Goal: Transaction & Acquisition: Purchase product/service

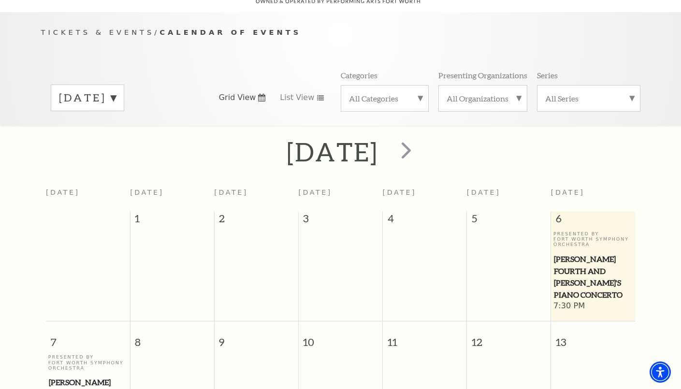
click at [454, 190] on th "[DATE]" at bounding box center [425, 197] width 84 height 29
click at [420, 141] on span "next" at bounding box center [407, 150] width 28 height 28
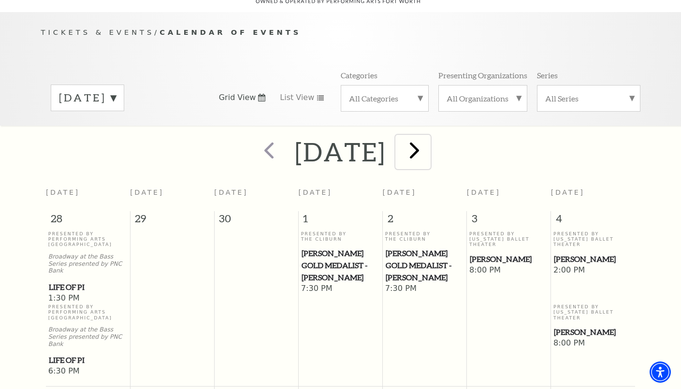
click at [428, 141] on span "next" at bounding box center [415, 150] width 28 height 28
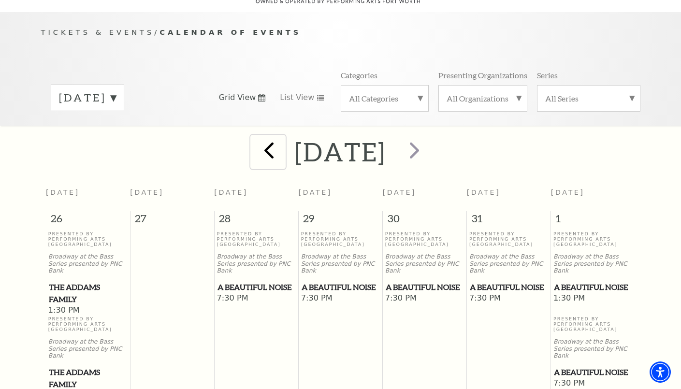
click at [255, 136] on span "prev" at bounding box center [269, 150] width 28 height 28
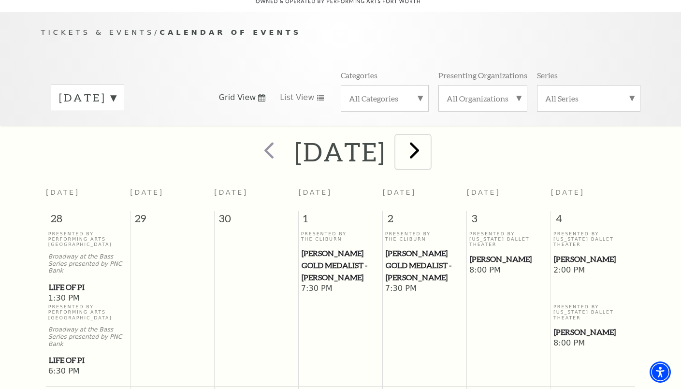
click at [428, 145] on span "next" at bounding box center [415, 150] width 28 height 28
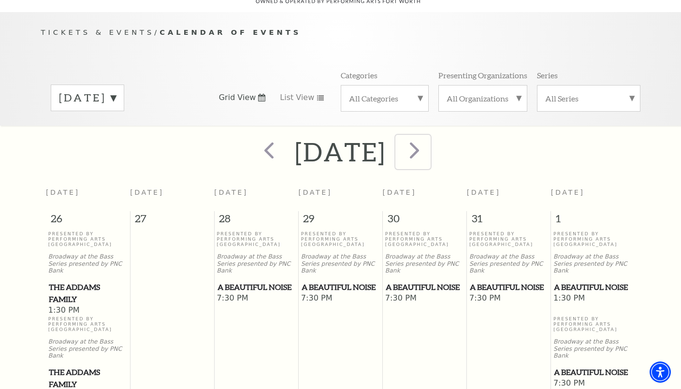
click at [428, 145] on span "next" at bounding box center [415, 150] width 28 height 28
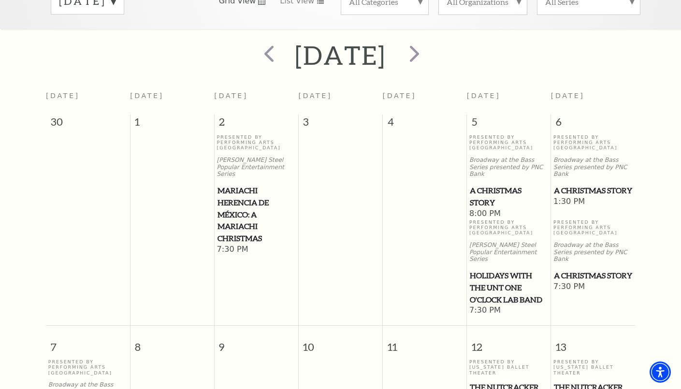
scroll to position [134, 0]
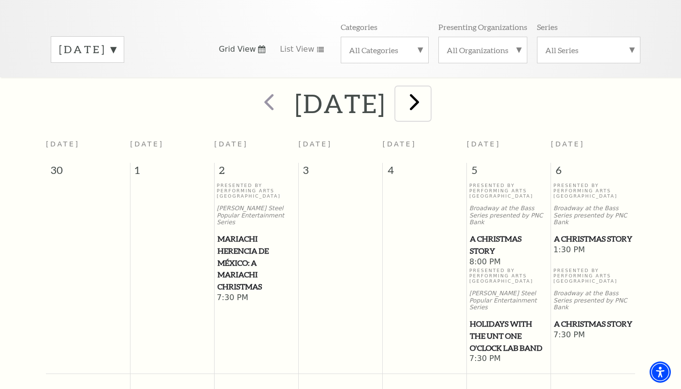
click at [428, 88] on span "next" at bounding box center [415, 102] width 28 height 28
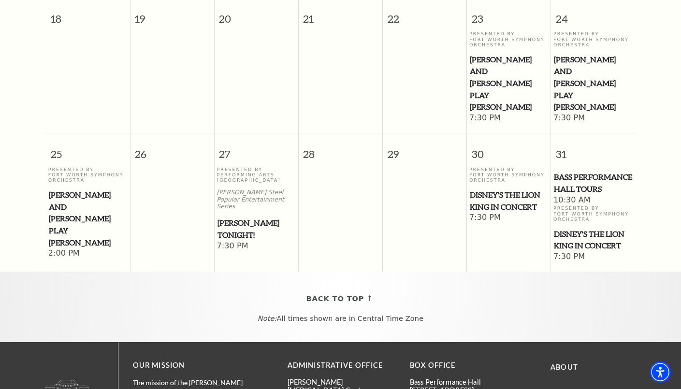
scroll to position [666, 0]
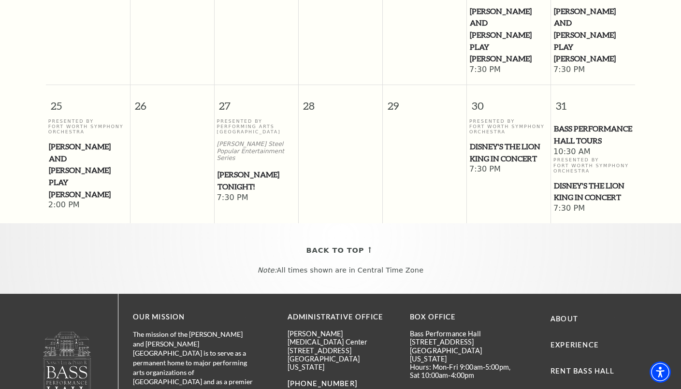
click at [243, 169] on span "Mark Twain Tonight!" at bounding box center [257, 181] width 78 height 24
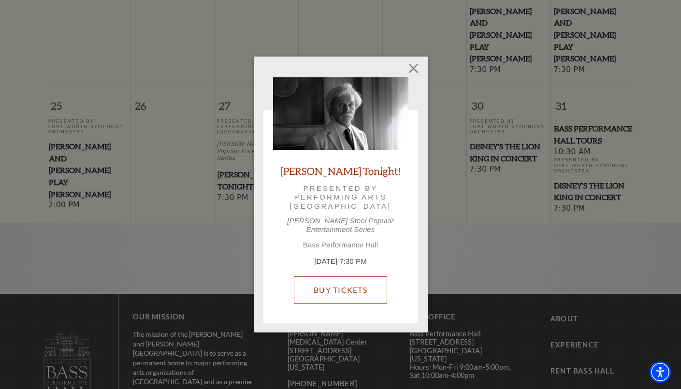
click at [343, 285] on link "Buy Tickets" at bounding box center [340, 290] width 93 height 27
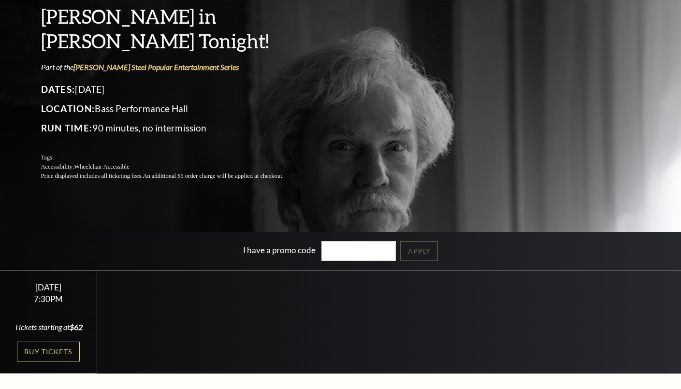
scroll to position [193, 0]
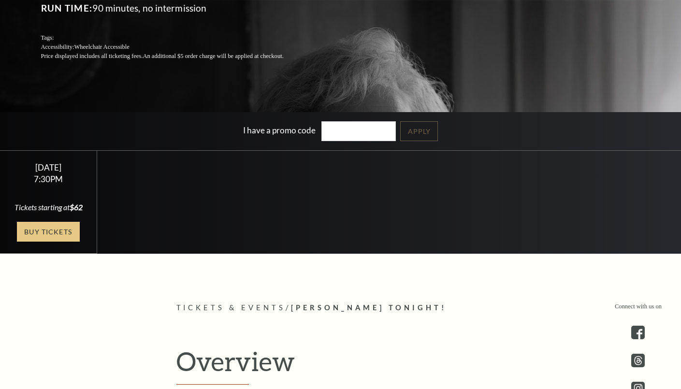
click at [44, 241] on link "Buy Tickets" at bounding box center [48, 232] width 63 height 20
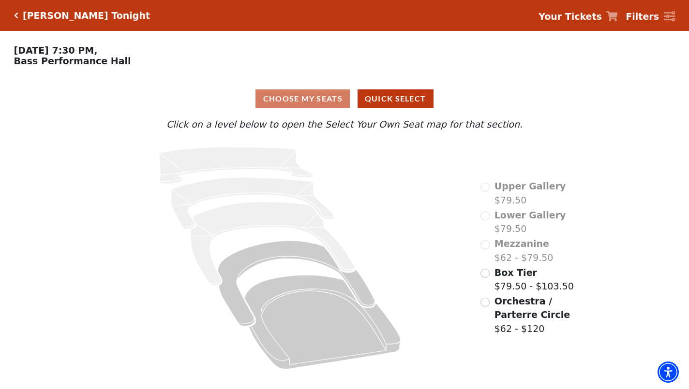
click at [507, 306] on span "Orchestra / Parterre Circle" at bounding box center [531, 308] width 75 height 25
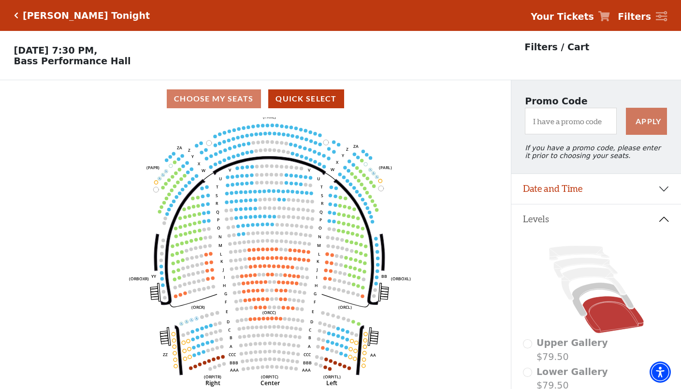
drag, startPoint x: 205, startPoint y: 224, endPoint x: 219, endPoint y: 218, distance: 15.6
click at [219, 214] on text "Q" at bounding box center [217, 211] width 3 height 5
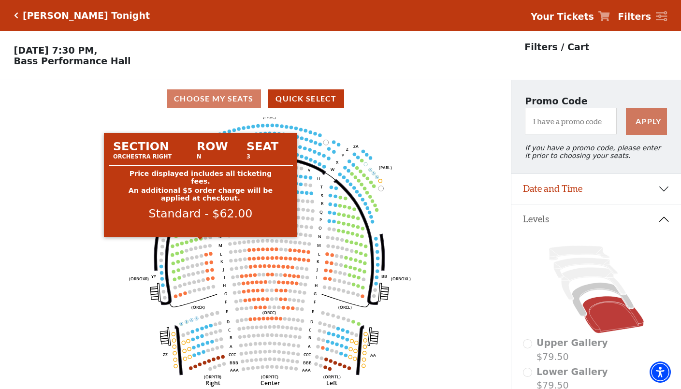
click at [200, 240] on circle at bounding box center [200, 238] width 3 height 3
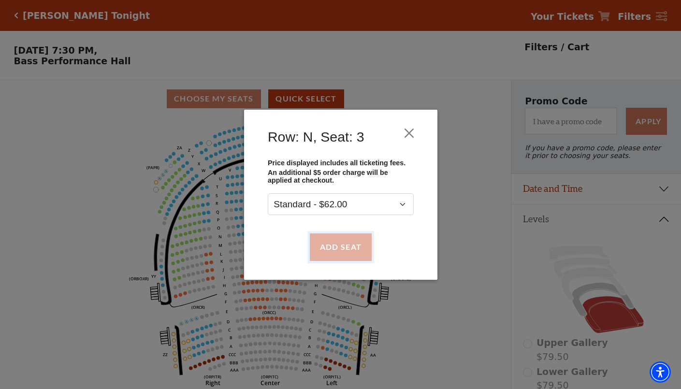
click at [316, 242] on button "Add Seat" at bounding box center [340, 247] width 62 height 27
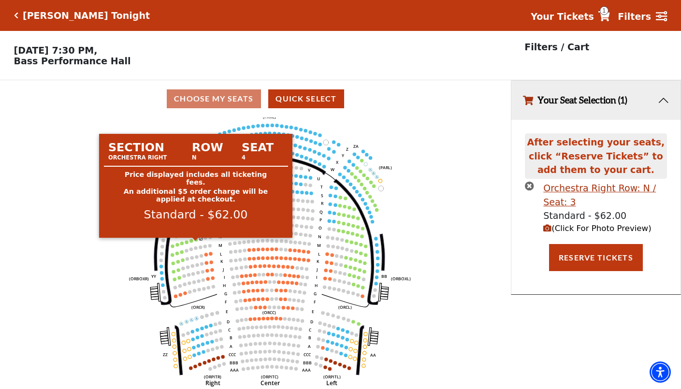
click at [195, 241] on circle at bounding box center [195, 239] width 3 height 3
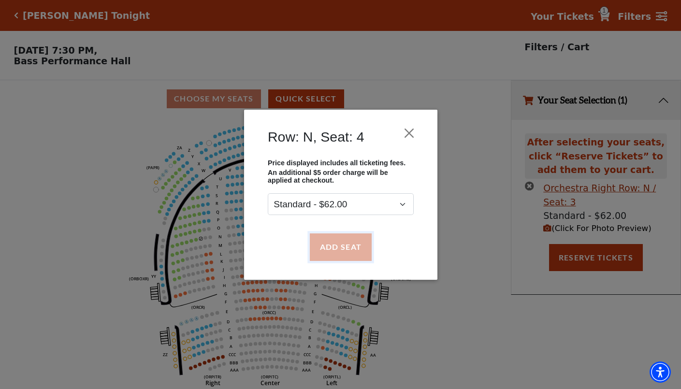
click at [311, 244] on button "Add Seat" at bounding box center [340, 247] width 62 height 27
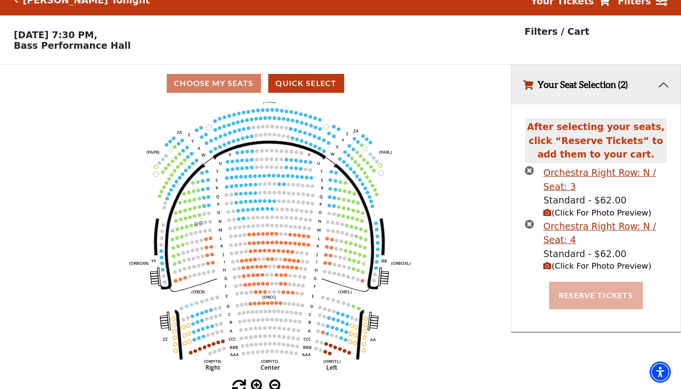
scroll to position [24, 0]
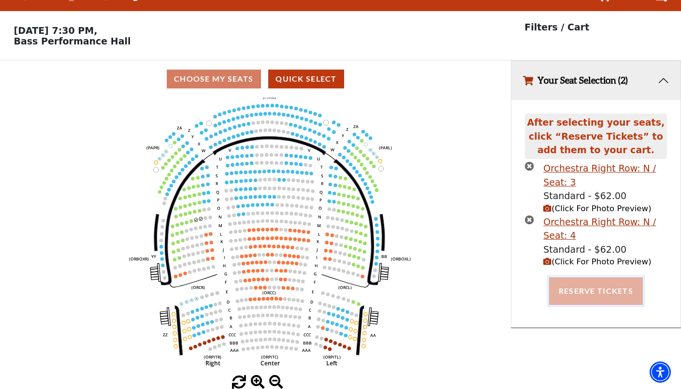
click at [597, 294] on button "Reserve Tickets" at bounding box center [596, 291] width 94 height 27
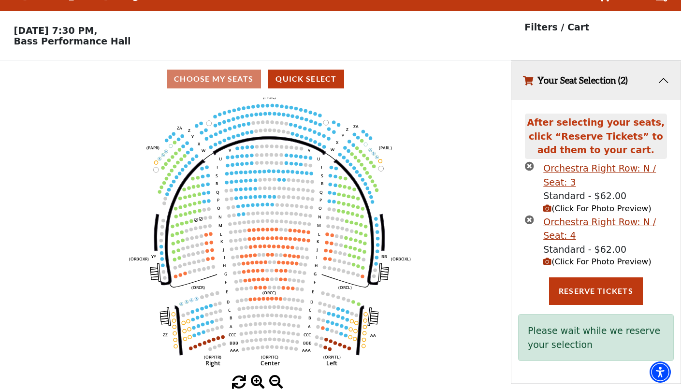
drag, startPoint x: 530, startPoint y: 242, endPoint x: 468, endPoint y: 253, distance: 62.9
click at [468, 253] on icon "Left (ORPITL) Right (ORPITR) Center (ORPITC) ZZ AA YY BB ZA ZA (ORCL) (ORCR) (O…" at bounding box center [256, 237] width 460 height 278
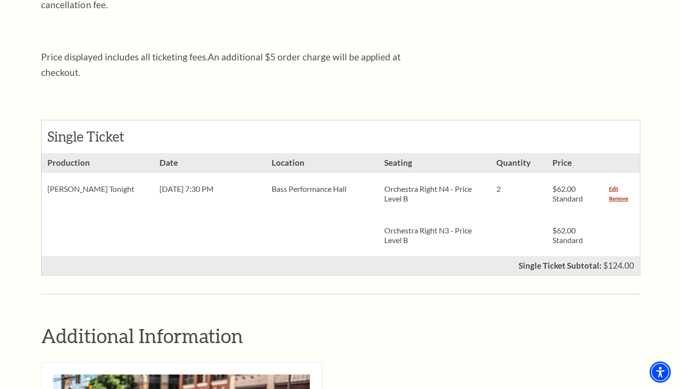
scroll to position [338, 0]
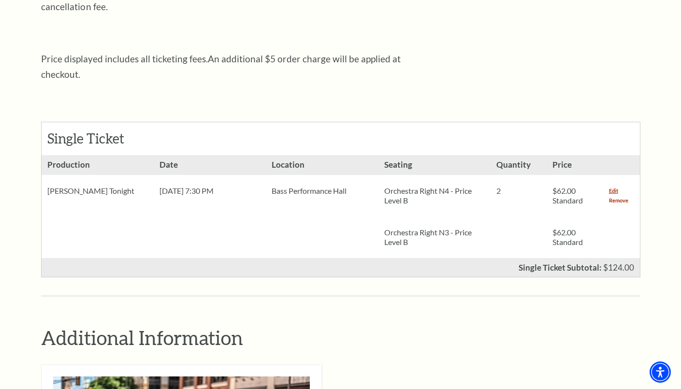
click at [619, 196] on link "Remove" at bounding box center [618, 201] width 19 height 10
click at [615, 196] on link "Remove" at bounding box center [618, 201] width 19 height 10
click at [614, 186] on link "Edit" at bounding box center [613, 191] width 9 height 10
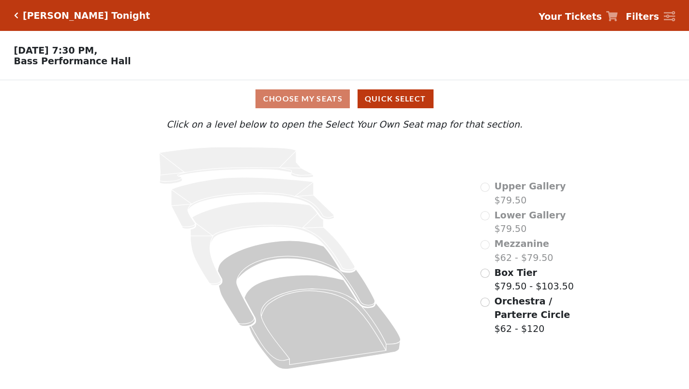
click at [517, 297] on div "Upper Gallery $79.50 Lower Gallery $79.50 Mezzanine $62 - $79.50 Box Tier $79.5…" at bounding box center [537, 258] width 129 height 236
click at [515, 312] on span "Orchestra / Parterre Circle" at bounding box center [531, 308] width 75 height 25
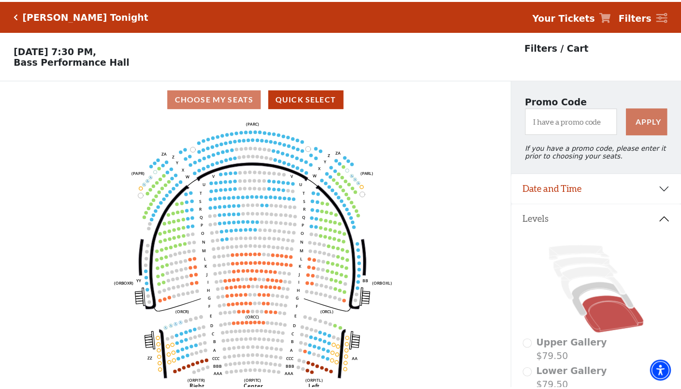
scroll to position [45, 0]
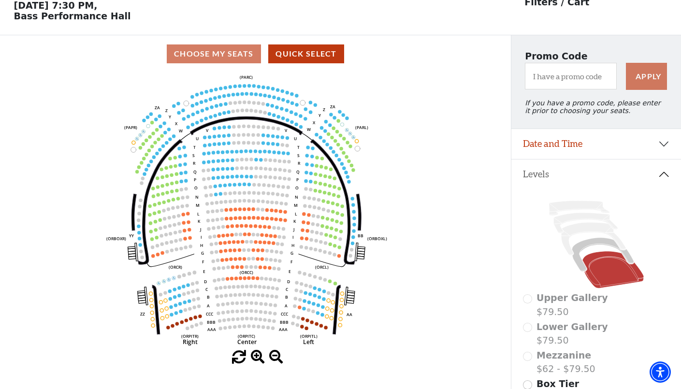
drag, startPoint x: 320, startPoint y: 204, endPoint x: 312, endPoint y: 203, distance: 7.3
click at [312, 200] on circle at bounding box center [313, 198] width 3 height 3
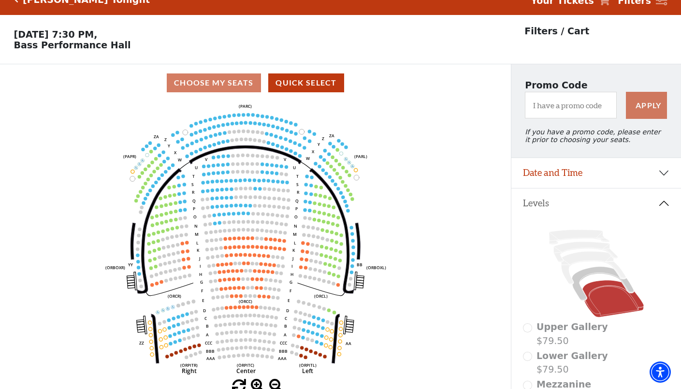
scroll to position [0, 0]
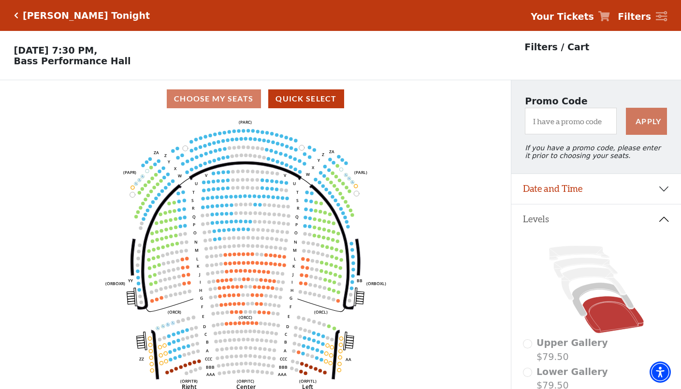
click at [314, 237] on circle at bounding box center [314, 235] width 3 height 3
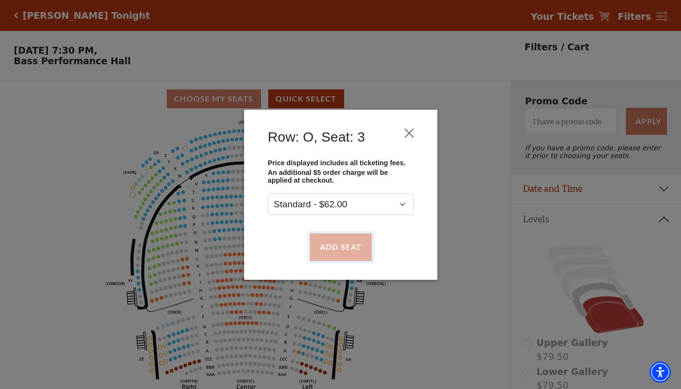
click at [328, 242] on button "Add Seat" at bounding box center [340, 247] width 62 height 27
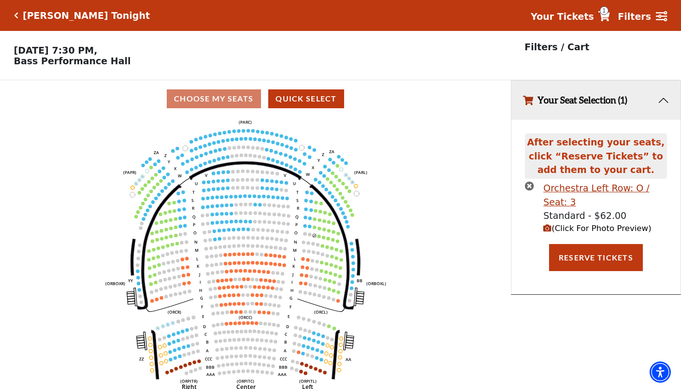
click at [319, 238] on circle at bounding box center [318, 236] width 3 height 3
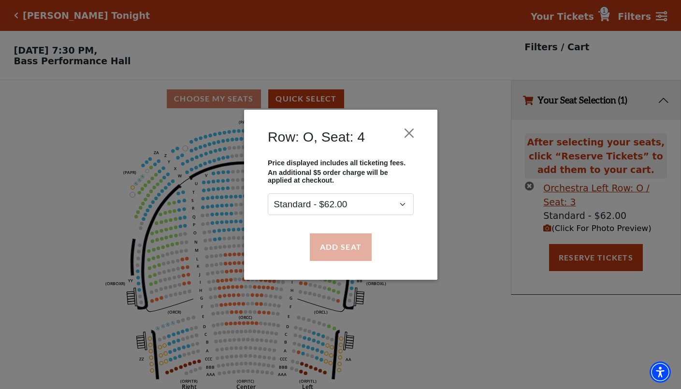
drag, startPoint x: 317, startPoint y: 233, endPoint x: 321, endPoint y: 242, distance: 10.0
click at [318, 233] on div "Add Seat" at bounding box center [341, 246] width 164 height 45
click at [323, 244] on button "Add Seat" at bounding box center [340, 247] width 62 height 27
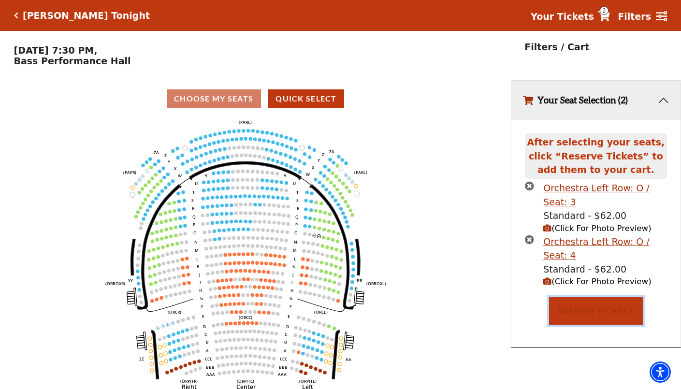
click at [567, 319] on button "Reserve Tickets" at bounding box center [596, 310] width 94 height 27
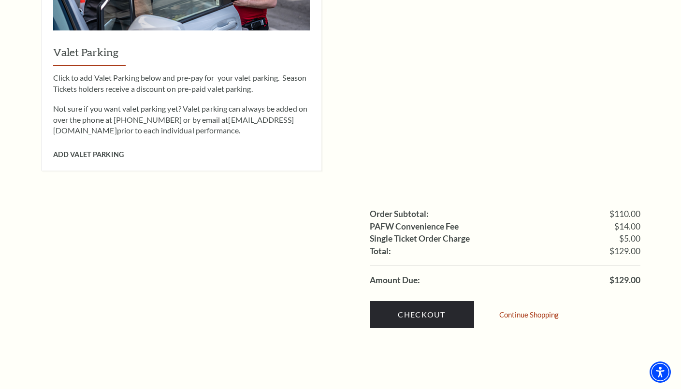
scroll to position [822, 0]
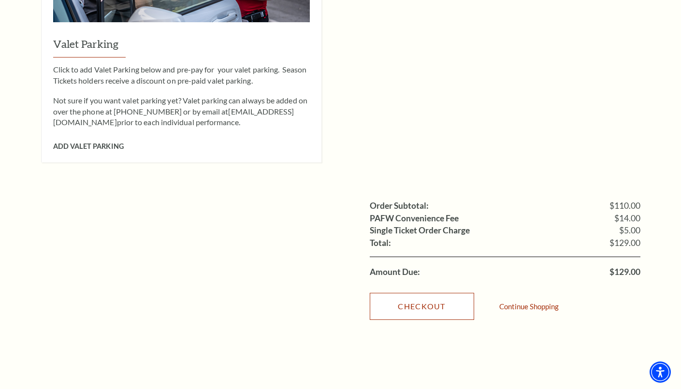
click at [439, 293] on link "Checkout" at bounding box center [422, 306] width 104 height 27
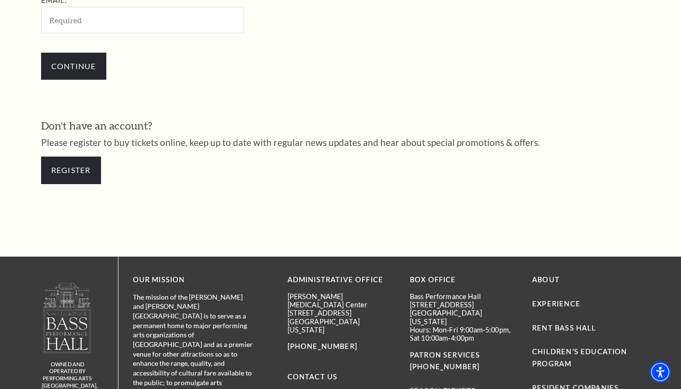
scroll to position [276, 0]
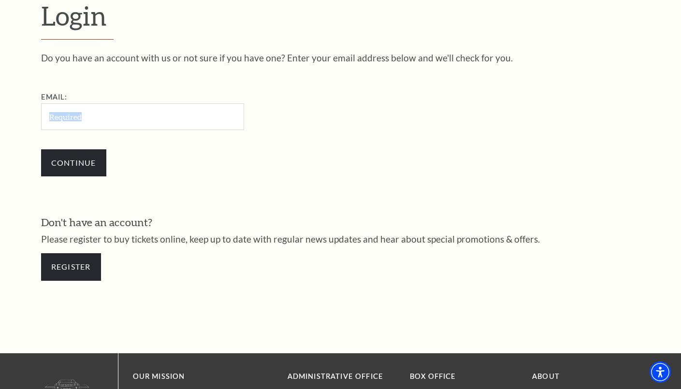
click at [128, 129] on div "Email: Continue" at bounding box center [198, 138] width 314 height 95
click at [419, 165] on div "Do you have an account with us or not sure if you have one? Enter your email ad…" at bounding box center [341, 119] width 600 height 133
click at [259, 182] on div "Continue" at bounding box center [191, 163] width 300 height 46
click at [84, 269] on link "Register" at bounding box center [71, 266] width 60 height 27
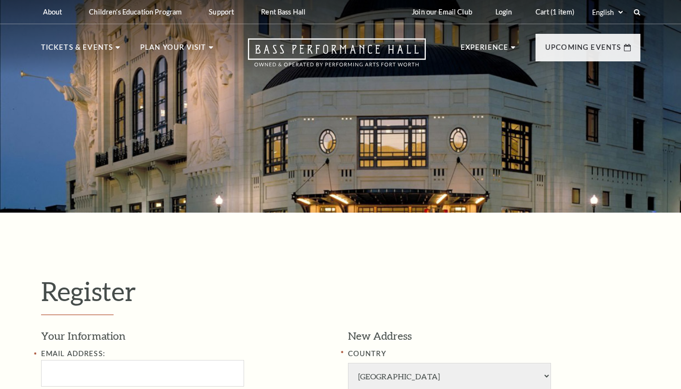
select select "1"
select select "[GEOGRAPHIC_DATA]"
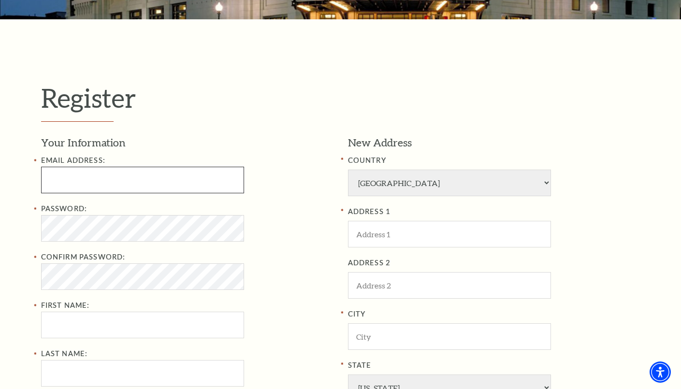
click at [96, 185] on input "Email Address:" at bounding box center [142, 180] width 203 height 27
paste input "umwracheledwards@gmail.com"
type input "umwracheledwards@gmail.com"
click at [306, 228] on div "Password:" at bounding box center [187, 222] width 293 height 39
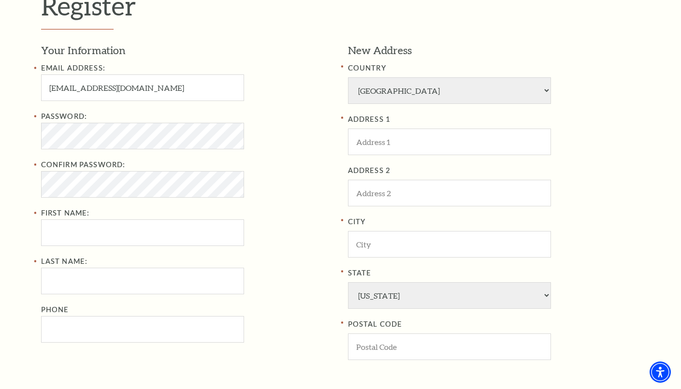
scroll to position [290, 0]
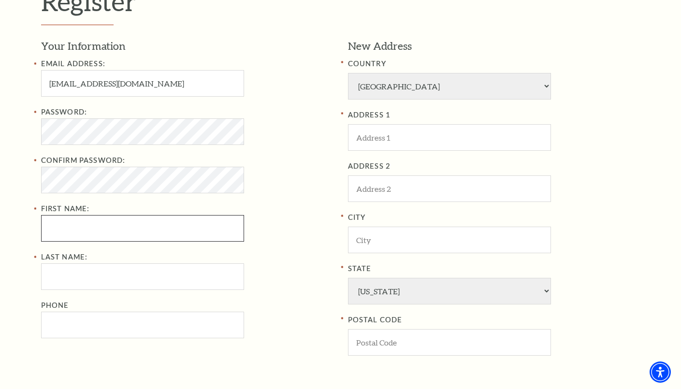
click at [93, 217] on input "First Name:" at bounding box center [142, 228] width 203 height 27
paste input "Rachel Edwards"
click at [123, 226] on input "Rachel Edwards" at bounding box center [142, 228] width 203 height 27
type input "Rachel"
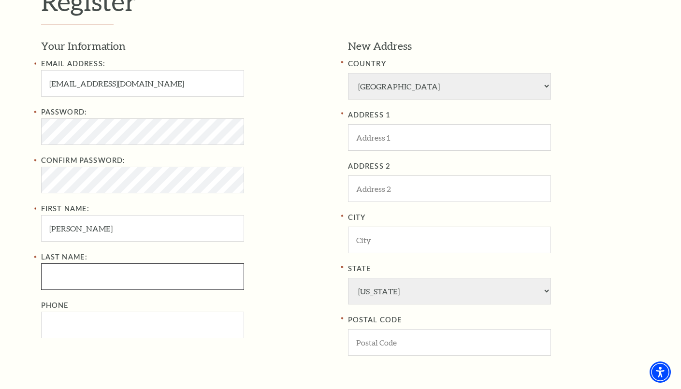
click at [99, 276] on input "Last Name:" at bounding box center [142, 277] width 203 height 27
paste input "Edwards"
type input "Edwards"
click at [117, 231] on input "Rachel" at bounding box center [142, 228] width 203 height 27
type input "Rachel"
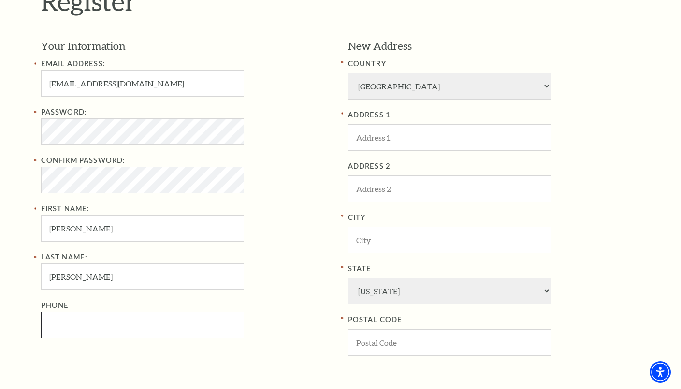
click at [94, 312] on input "Phone" at bounding box center [142, 325] width 203 height 27
paste input "6822528564"
type input "682-252-8564"
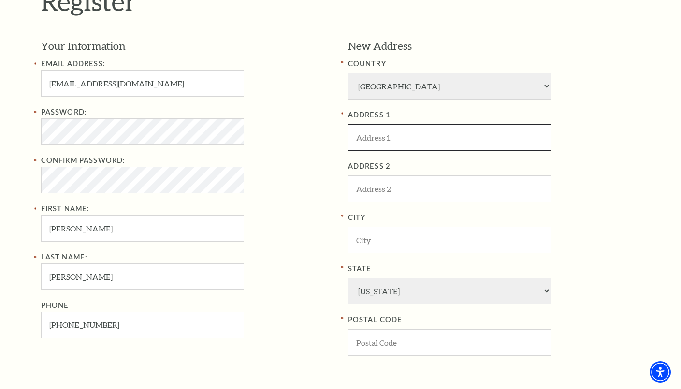
click at [400, 130] on input "ADDRESS 1" at bounding box center [449, 137] width 203 height 27
paste input "[STREET_ADDRESS]"
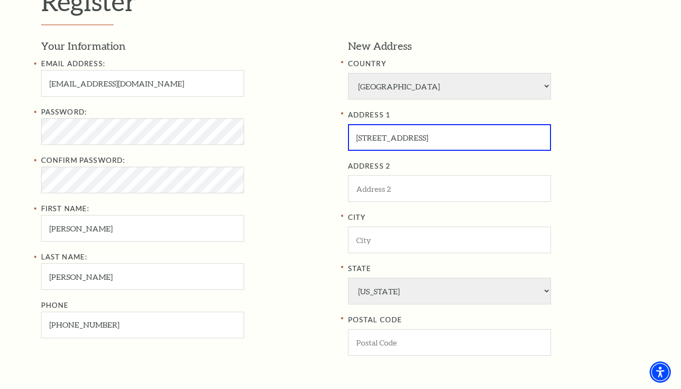
type input "[STREET_ADDRESS]"
click at [398, 224] on div "City" at bounding box center [494, 233] width 293 height 42
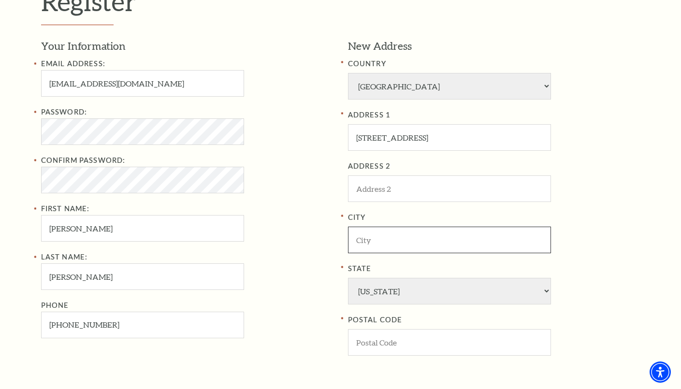
drag, startPoint x: 408, startPoint y: 235, endPoint x: 474, endPoint y: 170, distance: 93.4
click at [409, 235] on input "City" at bounding box center [449, 240] width 203 height 27
paste input "Fort Worth"
type input "Fort Worth"
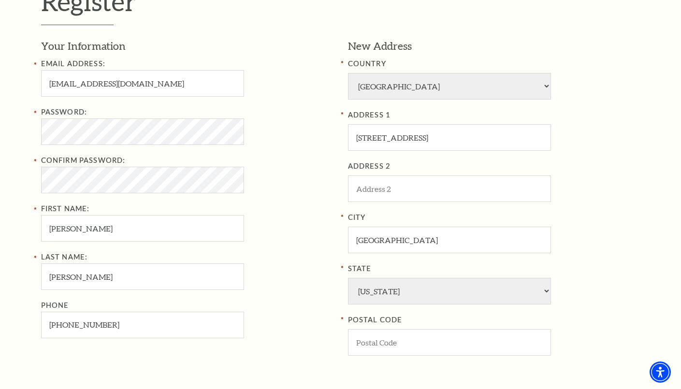
click at [564, 205] on div "ADDRESS 1 3533 Strong Ave ADDRESS 2 City Fort Worth State Alabama Alaska Americ…" at bounding box center [494, 232] width 293 height 247
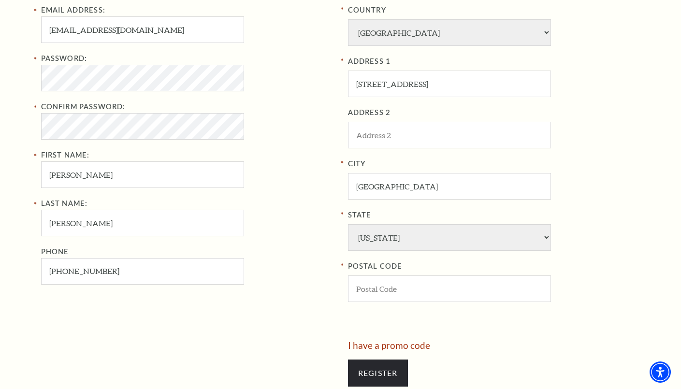
scroll to position [387, 0]
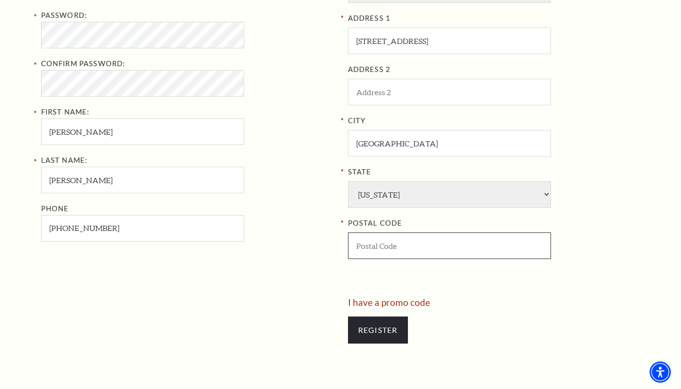
click at [374, 241] on input "POSTAL CODE" at bounding box center [449, 246] width 203 height 27
type input "76105"
click at [588, 216] on div "City Fort Worth State Alabama Alaska American Embassy American Embassy American…" at bounding box center [494, 187] width 293 height 144
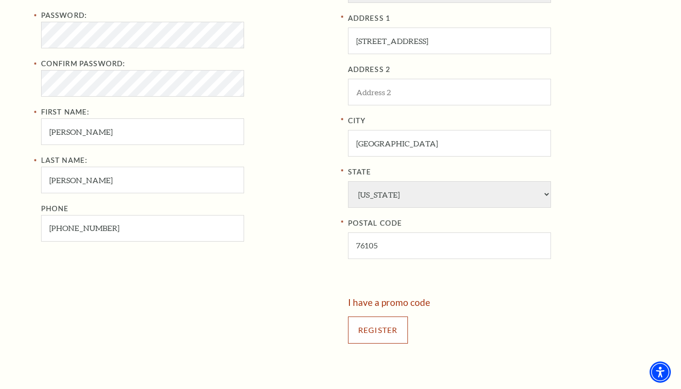
click at [376, 342] on input "Register" at bounding box center [378, 330] width 60 height 27
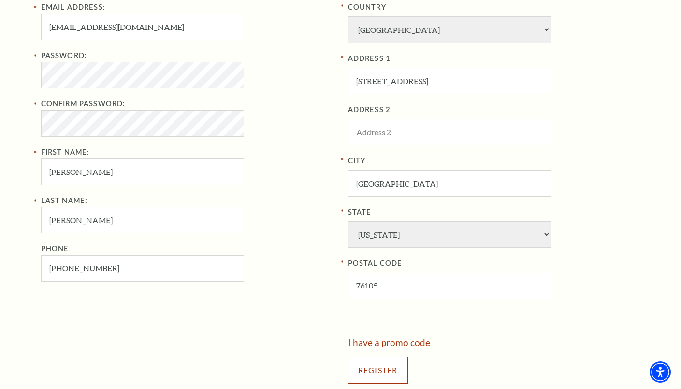
scroll to position [242, 0]
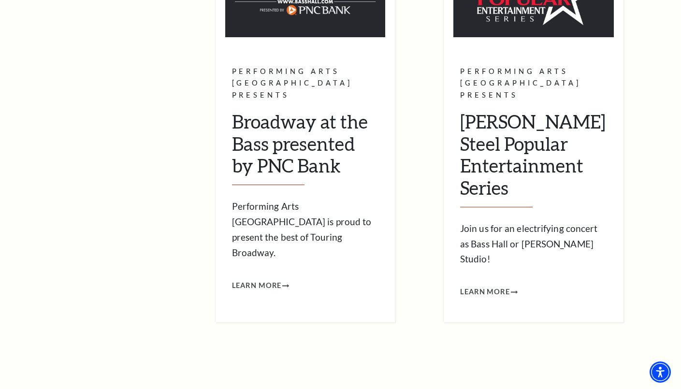
scroll to position [580, 0]
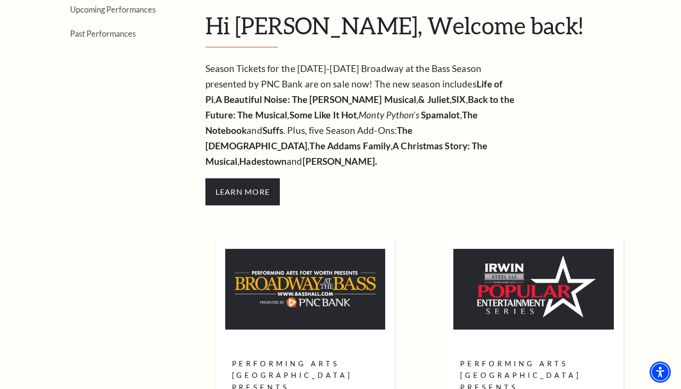
scroll to position [0, 0]
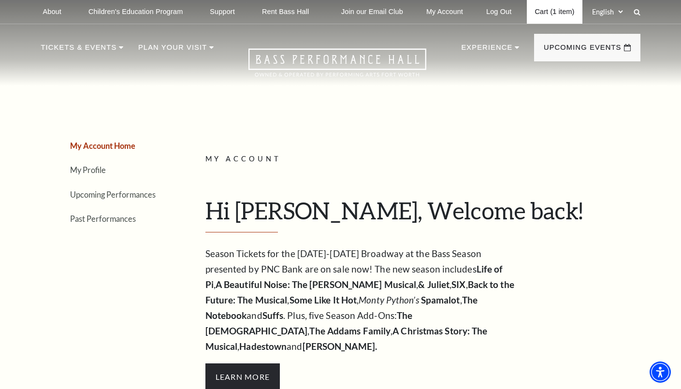
click at [549, 10] on link "Cart (1 item)" at bounding box center [554, 12] width 55 height 24
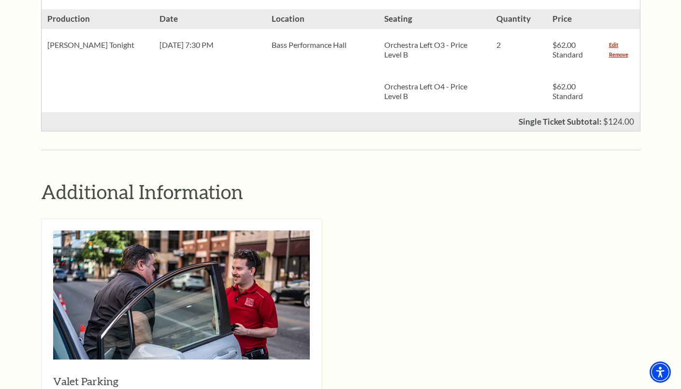
scroll to position [484, 0]
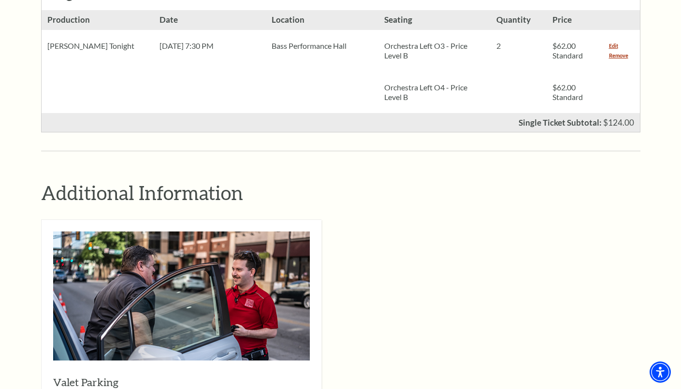
click at [400, 230] on div "Valet Parking Click to add Valet Parking below and pre-pay for your valet parki…" at bounding box center [341, 360] width 600 height 281
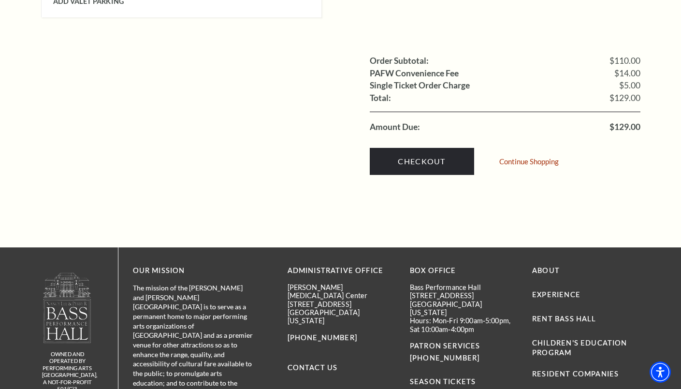
scroll to position [919, 0]
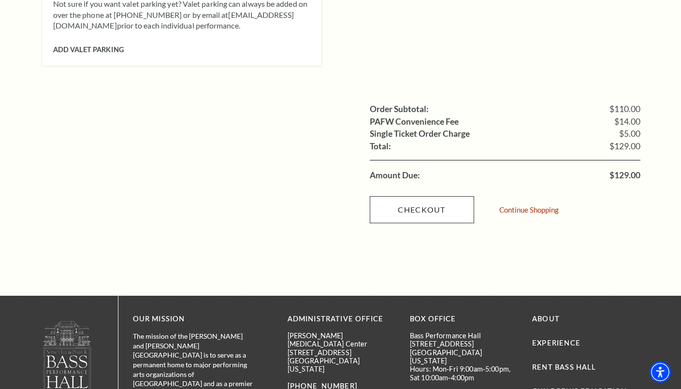
drag, startPoint x: 297, startPoint y: 192, endPoint x: 382, endPoint y: 193, distance: 84.6
click at [297, 192] on div "Order Subtotal: $110.00 PAFW Convenience Fee $14.00 Single Ticket Order Charge …" at bounding box center [341, 156] width 600 height 153
click at [404, 196] on link "Checkout" at bounding box center [422, 209] width 104 height 27
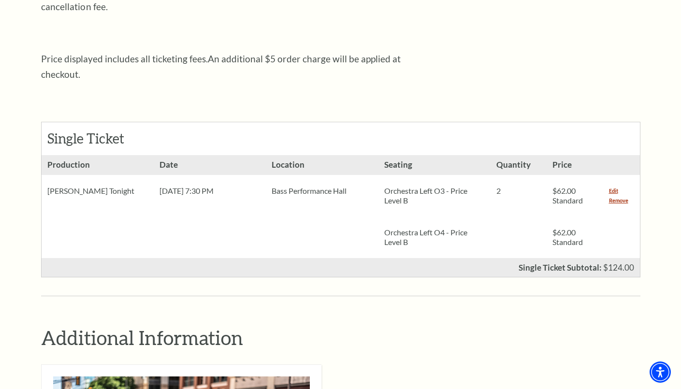
scroll to position [387, 0]
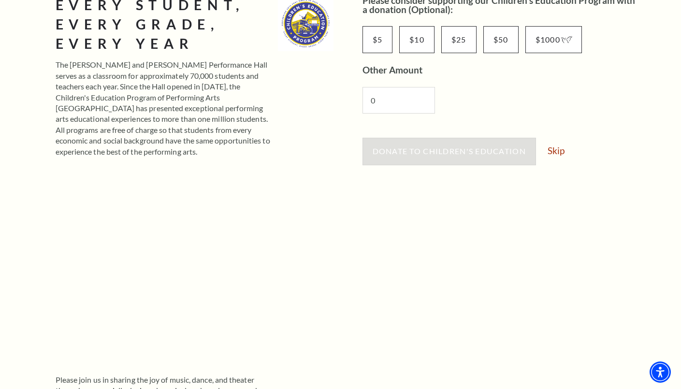
scroll to position [193, 0]
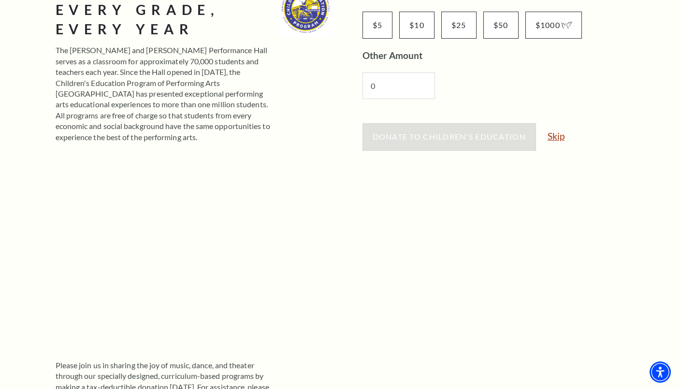
click at [561, 140] on link "Skip" at bounding box center [556, 136] width 17 height 9
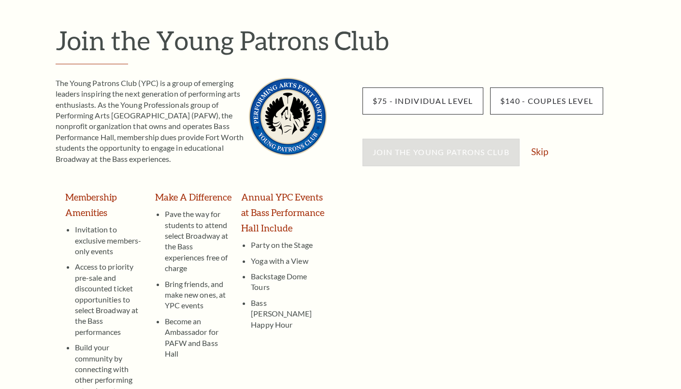
click at [537, 157] on div "Join the Young Patrons Club Skip" at bounding box center [502, 157] width 278 height 37
click at [537, 151] on link "Skip" at bounding box center [539, 151] width 17 height 9
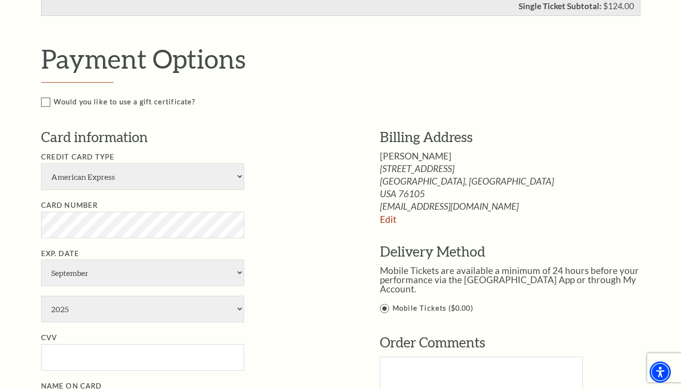
scroll to position [532, 0]
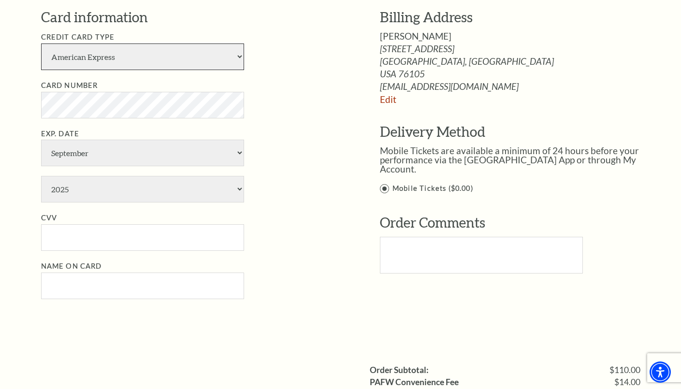
click at [178, 59] on select "American Express Visa Master Card Discover" at bounding box center [142, 57] width 203 height 27
select select "24"
click at [41, 44] on select "American Express Visa Master Card Discover" at bounding box center [142, 57] width 203 height 27
click at [314, 275] on li "Name on Card" at bounding box center [196, 280] width 310 height 39
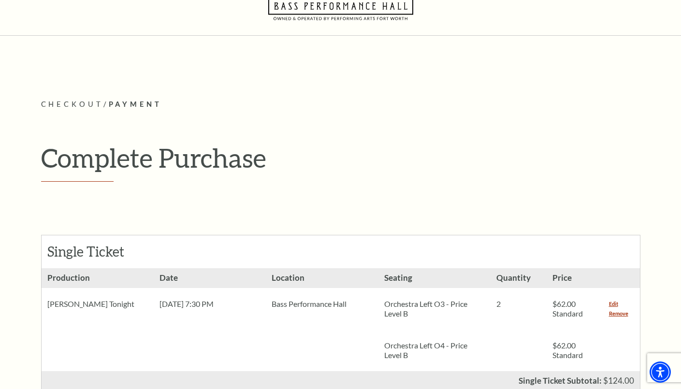
scroll to position [0, 0]
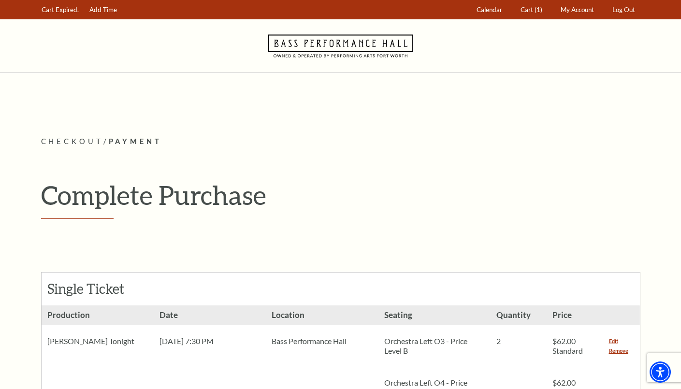
click at [376, 205] on h1 "Complete Purchase" at bounding box center [341, 194] width 600 height 31
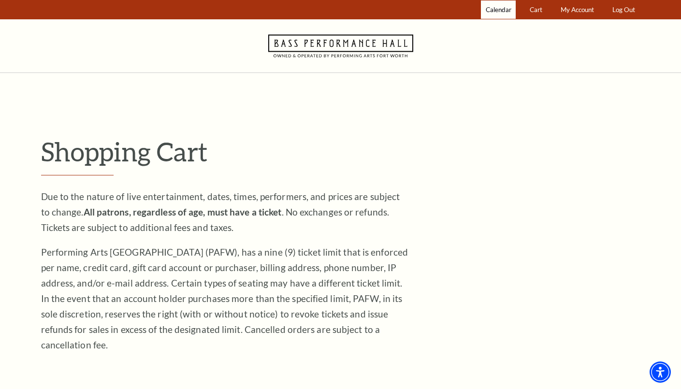
click at [499, 4] on link "Calendar" at bounding box center [498, 9] width 35 height 19
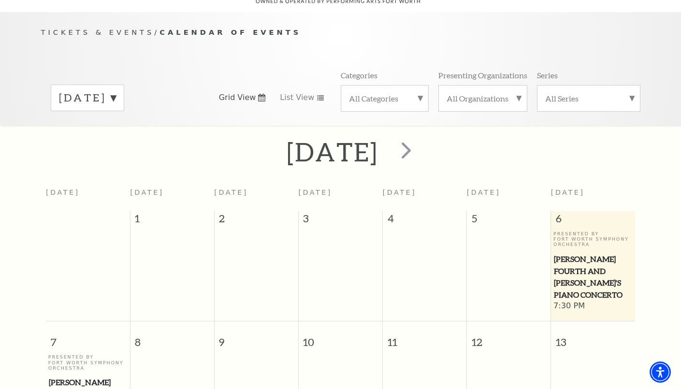
click at [424, 268] on td at bounding box center [425, 271] width 84 height 81
click at [420, 142] on span "next" at bounding box center [407, 150] width 28 height 28
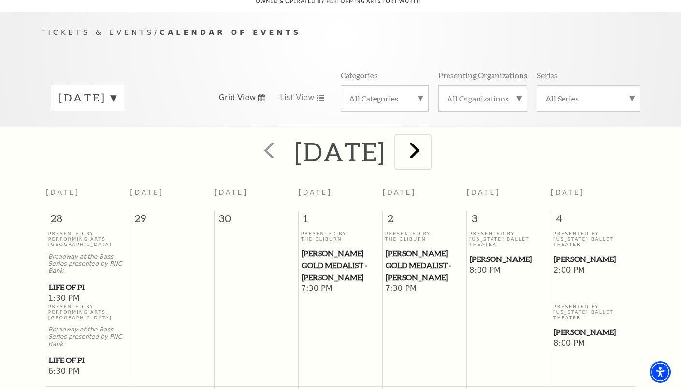
click at [428, 142] on span "next" at bounding box center [415, 150] width 28 height 28
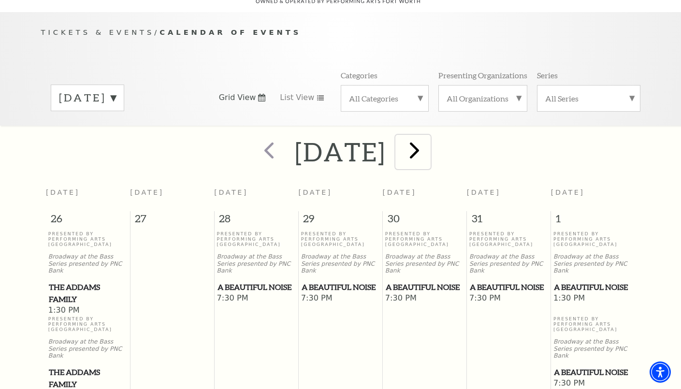
click at [428, 142] on span "next" at bounding box center [415, 150] width 28 height 28
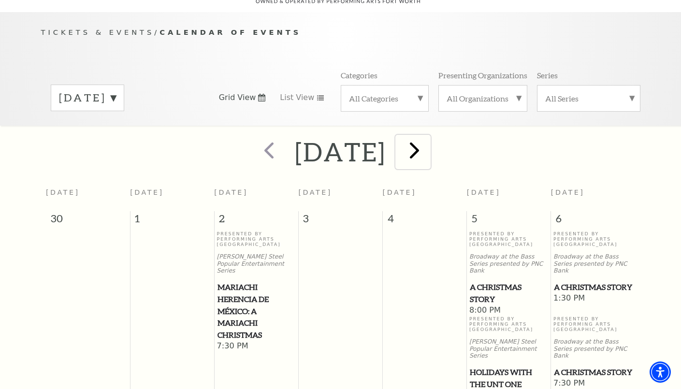
click at [428, 142] on span "next" at bounding box center [415, 150] width 28 height 28
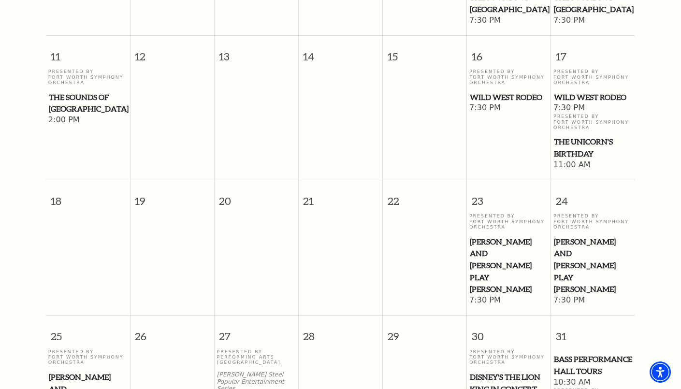
scroll to position [569, 0]
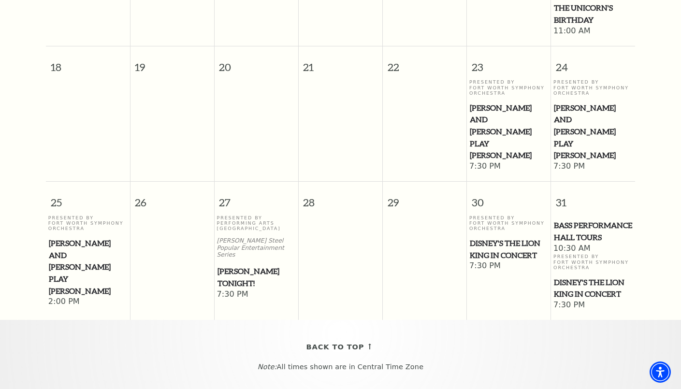
click at [237, 265] on span "Mark Twain Tonight!" at bounding box center [257, 277] width 78 height 24
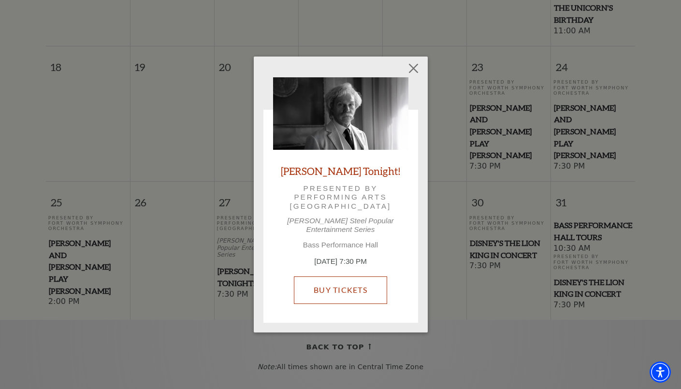
click at [335, 277] on link "Buy Tickets" at bounding box center [340, 290] width 93 height 27
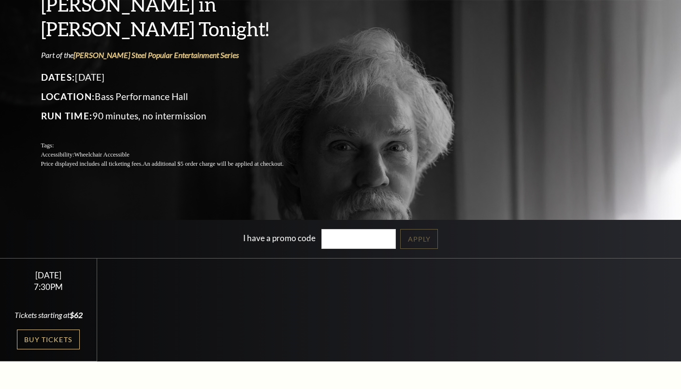
scroll to position [242, 0]
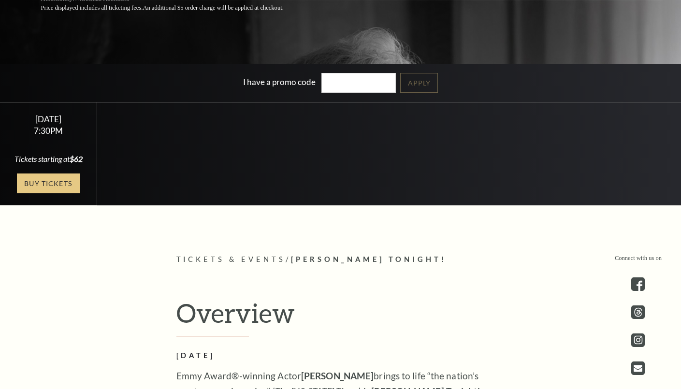
click at [40, 185] on link "Buy Tickets" at bounding box center [48, 184] width 63 height 20
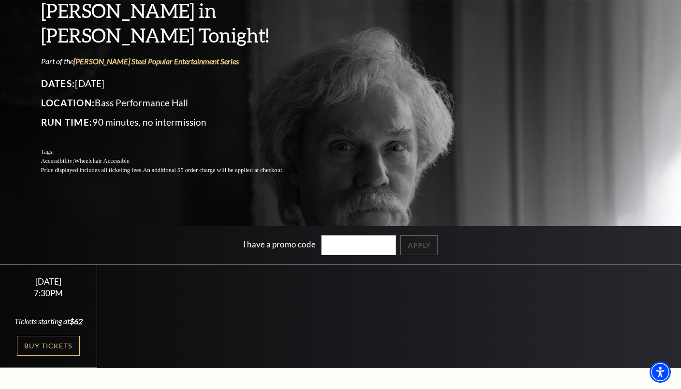
scroll to position [97, 0]
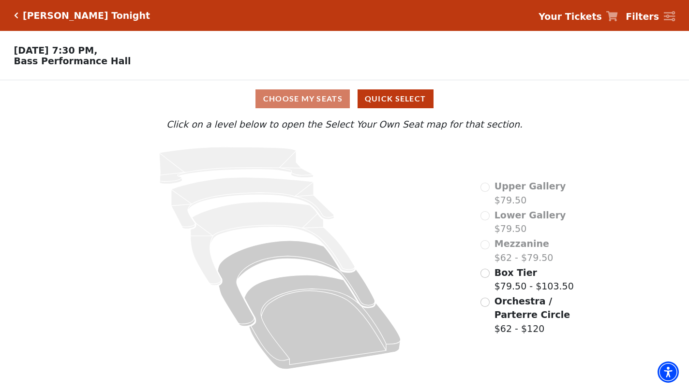
click at [525, 306] on span "Orchestra / Parterre Circle" at bounding box center [531, 308] width 75 height 25
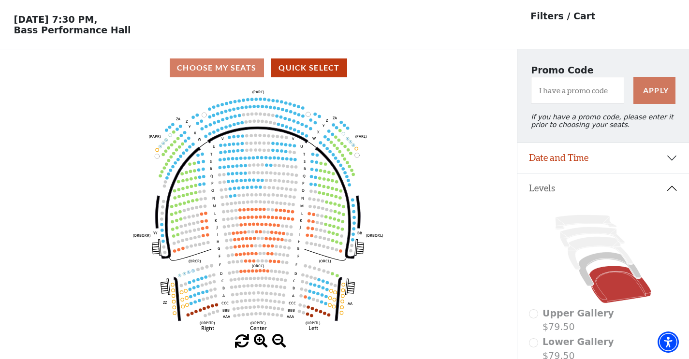
scroll to position [48, 0]
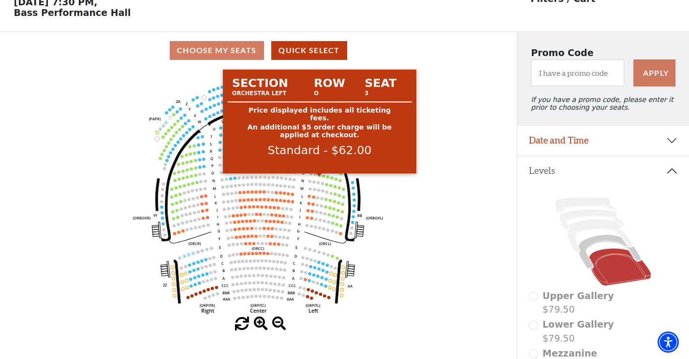
click at [320, 176] on circle at bounding box center [319, 175] width 3 height 3
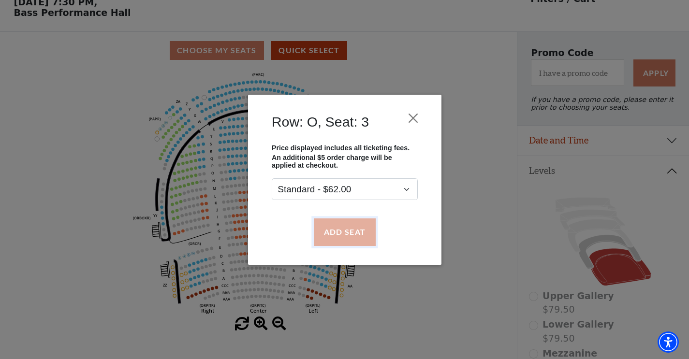
click at [335, 219] on button "Add Seat" at bounding box center [344, 232] width 62 height 27
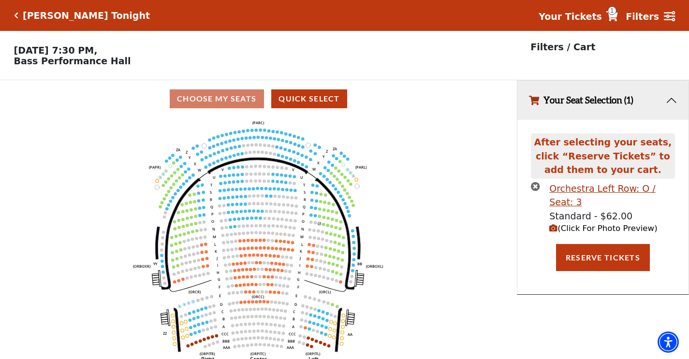
click at [338, 225] on button "Add Seat" at bounding box center [344, 237] width 68 height 30
click at [323, 227] on icon "Left (ORPITL) Right (ORPITR) Center (ORPITC) ZZ AA YY BB ZA ZA (ORCL) (ORCR) (O…" at bounding box center [258, 242] width 465 height 248
click at [323, 230] on icon "Left (ORPITL) Right (ORPITR) Center (ORPITC) ZZ AA YY BB ZA ZA (ORCL) (ORCR) (O…" at bounding box center [258, 242] width 465 height 248
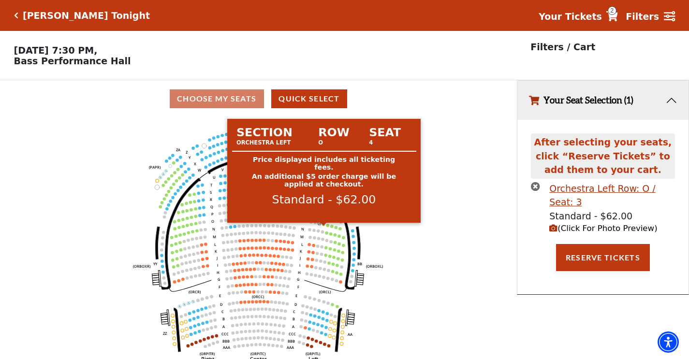
click at [323, 226] on circle at bounding box center [323, 224] width 3 height 3
click at [324, 226] on circle at bounding box center [323, 224] width 3 height 3
click at [323, 226] on circle at bounding box center [323, 224] width 3 height 3
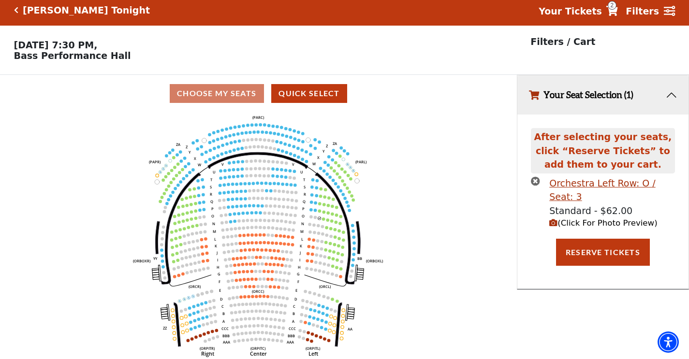
scroll to position [24, 0]
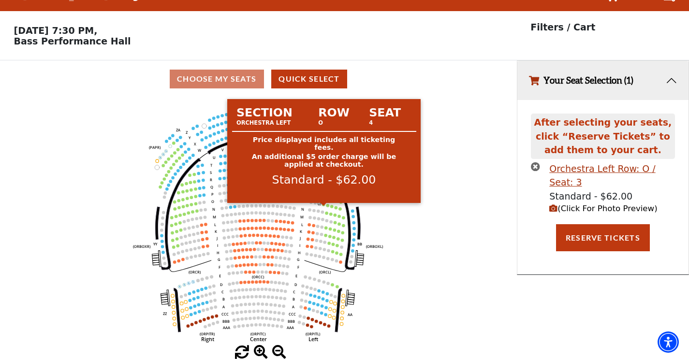
click at [325, 204] on circle at bounding box center [323, 204] width 3 height 3
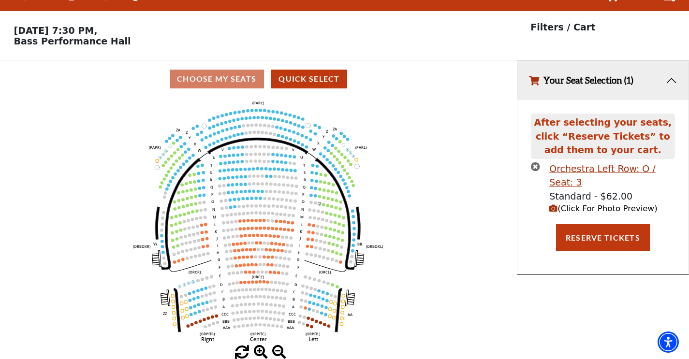
click at [323, 204] on circle at bounding box center [323, 204] width 3 height 3
click at [533, 164] on icon "times-circle" at bounding box center [535, 166] width 9 height 9
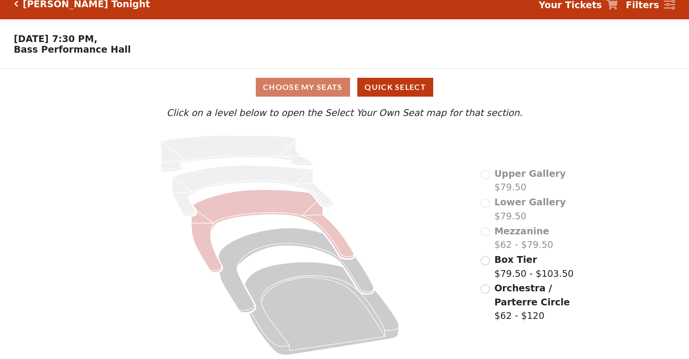
scroll to position [18, 0]
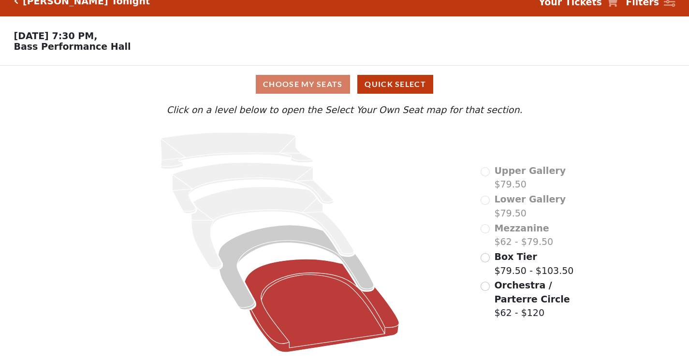
click at [322, 287] on icon at bounding box center [322, 305] width 154 height 93
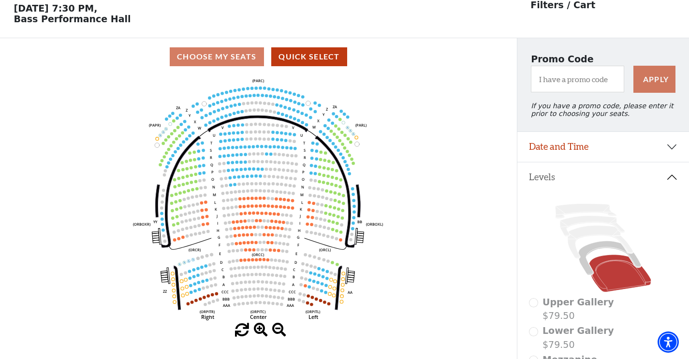
scroll to position [45, 0]
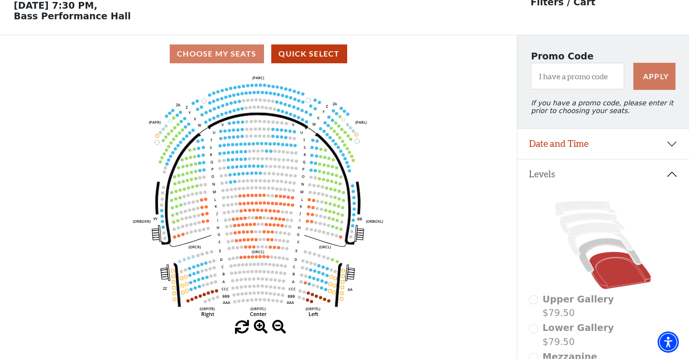
click at [319, 180] on icon "Left (ORPITL) Right (ORPITR) Center (ORPITC) ZZ AA YY BB ZA ZA (ORCL) (ORCR) (O…" at bounding box center [258, 197] width 465 height 248
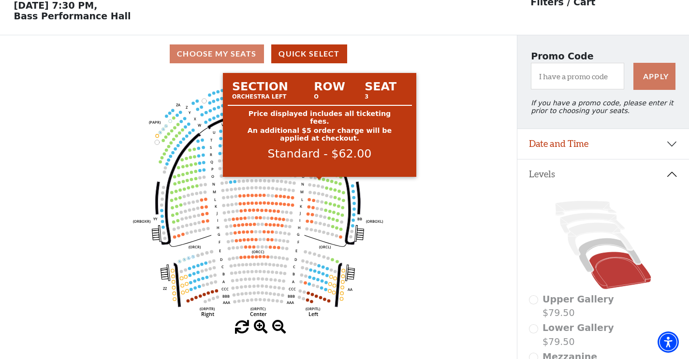
click at [319, 184] on icon "Left (ORPITL) Right (ORPITR) Center (ORPITC) ZZ AA YY BB ZA ZA (ORCL) (ORCR) (O…" at bounding box center [258, 197] width 465 height 248
click at [321, 180] on circle at bounding box center [319, 178] width 3 height 3
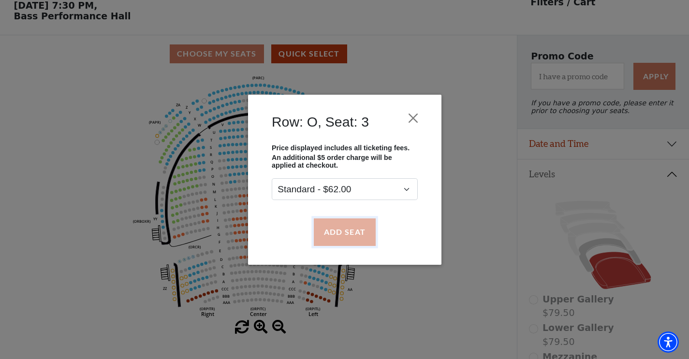
click at [332, 230] on button "Add Seat" at bounding box center [344, 232] width 62 height 27
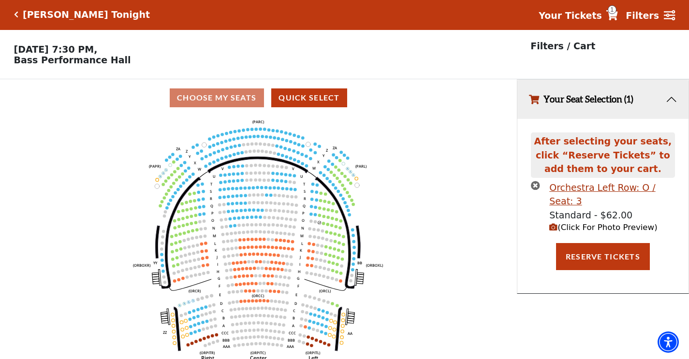
scroll to position [0, 0]
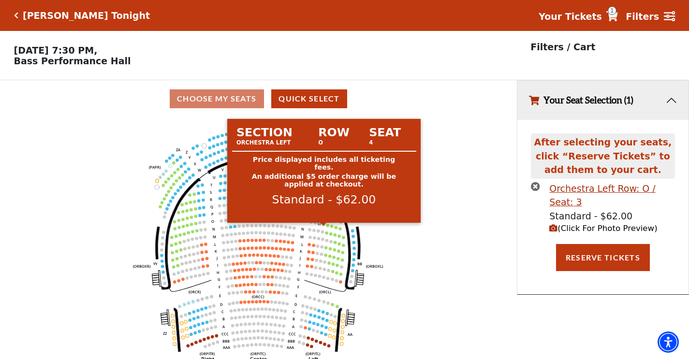
click at [324, 226] on circle at bounding box center [323, 224] width 3 height 3
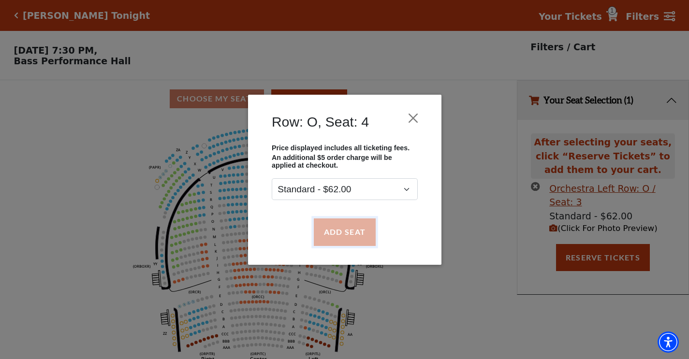
click at [321, 238] on button "Add Seat" at bounding box center [344, 232] width 62 height 27
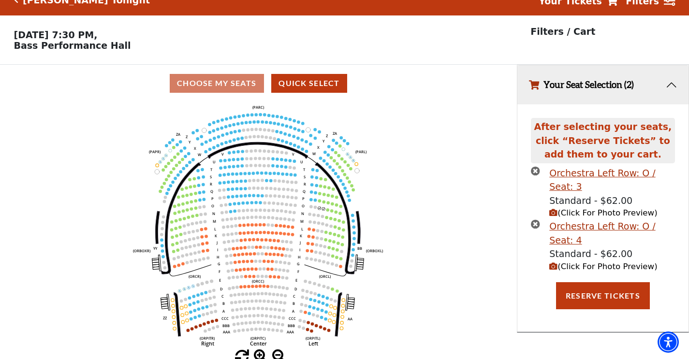
scroll to position [24, 0]
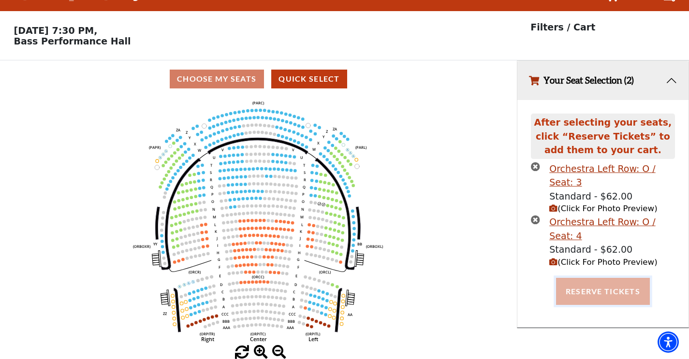
click at [581, 278] on button "Reserve Tickets" at bounding box center [603, 291] width 94 height 27
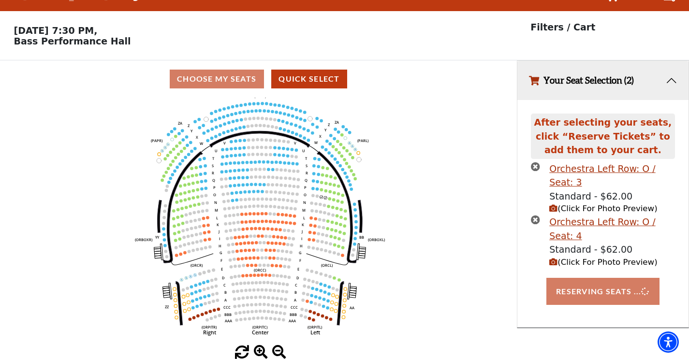
drag, startPoint x: 369, startPoint y: 250, endPoint x: 372, endPoint y: 241, distance: 9.0
click at [372, 241] on icon "Left (ORPITL) Right (ORPITR) Center (ORPITC) ZZ AA YY BB ZA ZA (ORCL) (ORCR) (O…" at bounding box center [258, 222] width 465 height 248
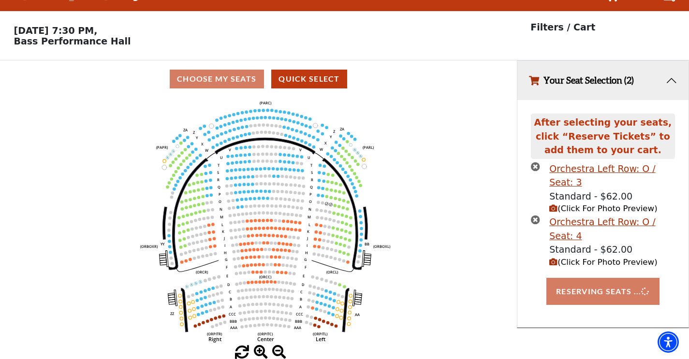
drag, startPoint x: 372, startPoint y: 241, endPoint x: 377, endPoint y: 250, distance: 10.0
click at [377, 250] on icon "Left (ORPITL) Right (ORPITR) Center (ORPITC) ZZ AA YY BB ZA ZA (ORCL) (ORCR) (O…" at bounding box center [258, 222] width 465 height 248
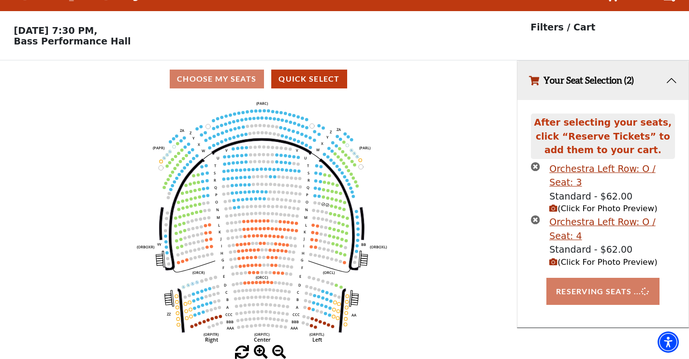
click at [373, 250] on icon "Left (ORPITL) Right (ORPITR) Center (ORPITC) ZZ AA YY BB ZA ZA (ORCL) (ORCR) (O…" at bounding box center [258, 222] width 465 height 248
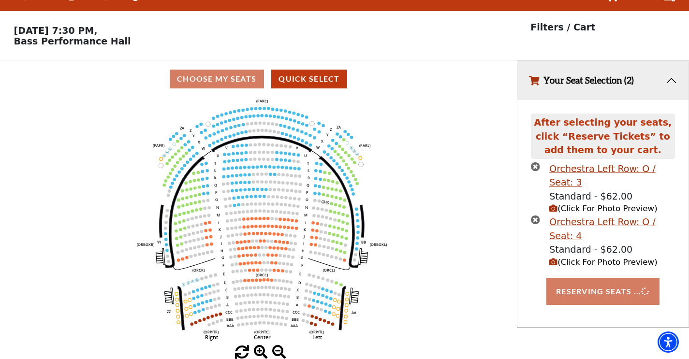
click at [374, 248] on icon "Left (ORPITL) Right (ORPITR) Center (ORPITC) ZZ AA YY BB ZA ZA (ORCL) (ORCR) (O…" at bounding box center [258, 222] width 465 height 248
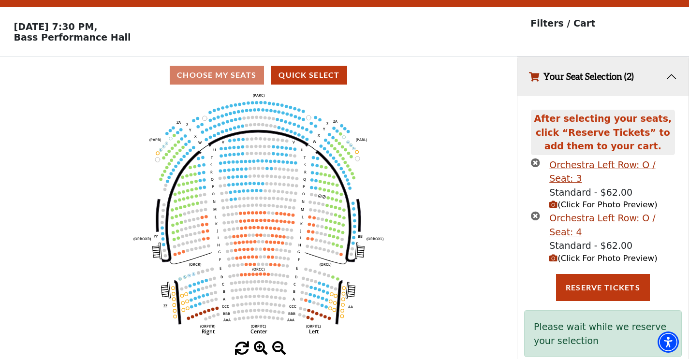
click at [378, 246] on icon "Left (ORPITL) Right (ORPITR) Center (ORPITC) ZZ AA YY BB ZA ZA (ORCL) (ORCR) (O…" at bounding box center [258, 218] width 465 height 248
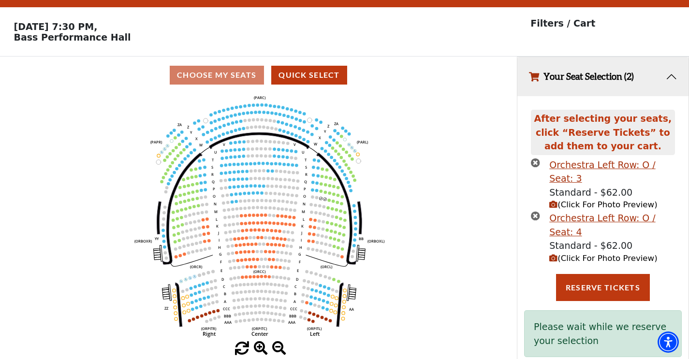
click at [384, 250] on icon "Left (ORPITL) Right (ORPITR) Center (ORPITC) ZZ AA YY BB ZA ZA (ORCL) (ORCR) (O…" at bounding box center [258, 218] width 465 height 248
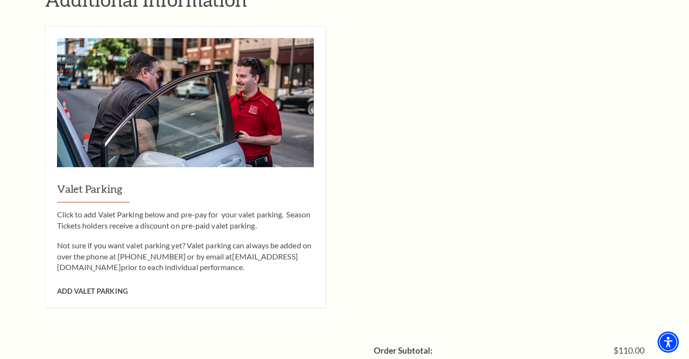
scroll to position [919, 0]
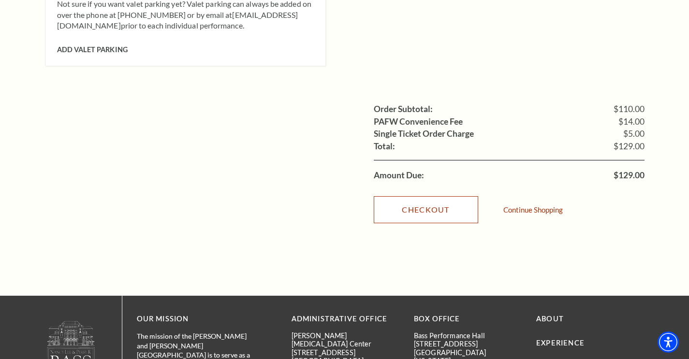
click at [460, 196] on link "Checkout" at bounding box center [426, 209] width 104 height 27
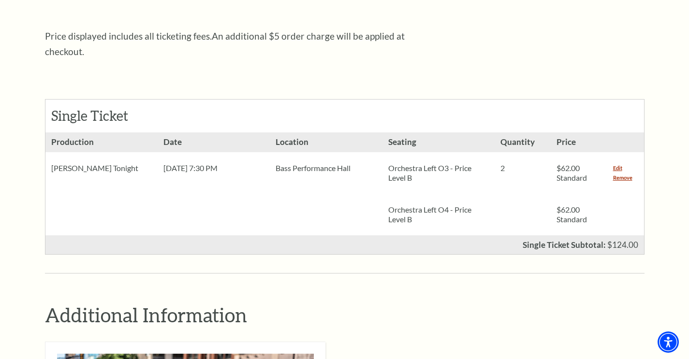
scroll to position [387, 0]
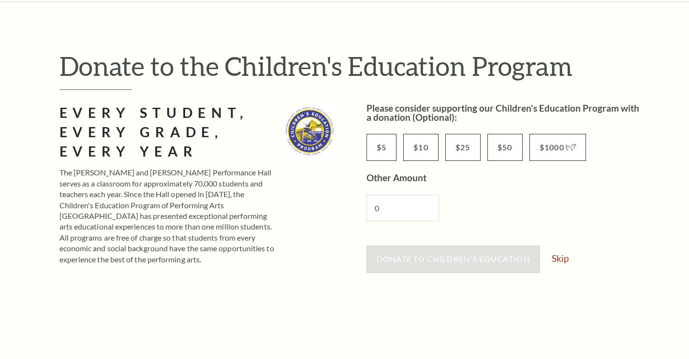
scroll to position [145, 0]
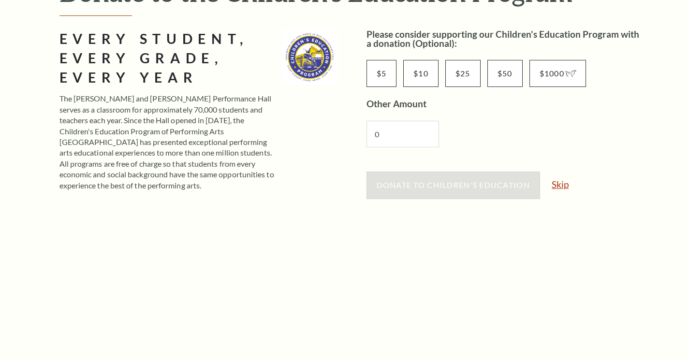
click at [553, 185] on link "Skip" at bounding box center [560, 184] width 17 height 9
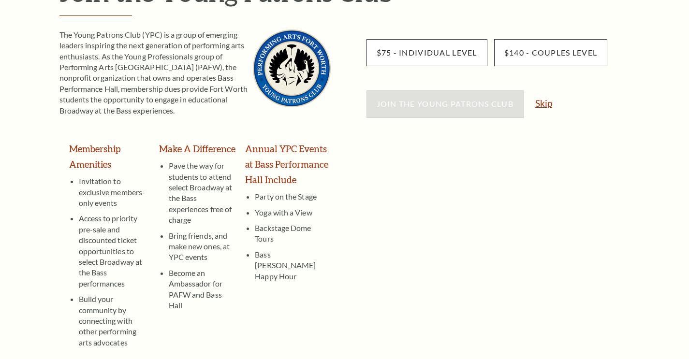
click at [547, 104] on link "Skip" at bounding box center [543, 103] width 17 height 9
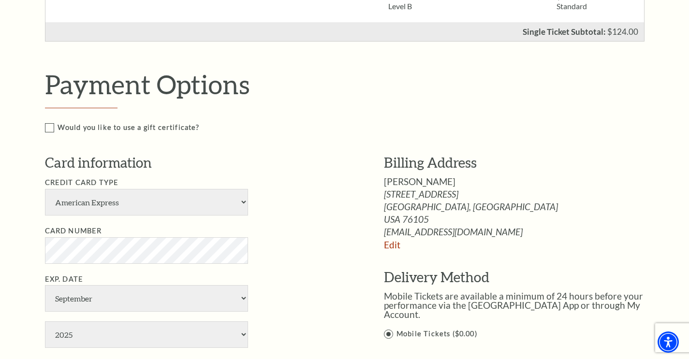
scroll to position [435, 0]
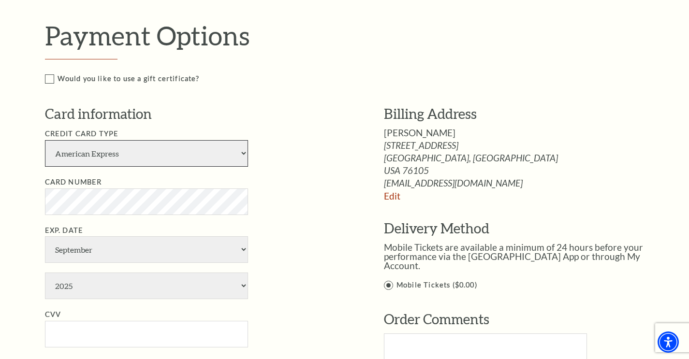
click at [145, 158] on select "American Express Visa Master Card Discover" at bounding box center [146, 153] width 203 height 27
select select "24"
click at [45, 140] on select "American Express Visa Master Card Discover" at bounding box center [146, 153] width 203 height 27
click at [119, 178] on li "Card Number" at bounding box center [200, 195] width 310 height 39
click at [254, 189] on li "Card Number" at bounding box center [200, 195] width 310 height 39
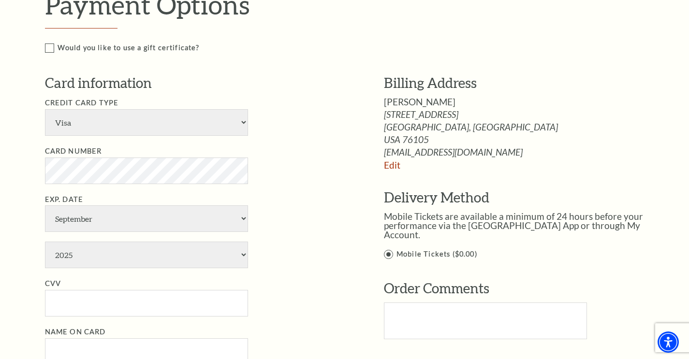
scroll to position [484, 0]
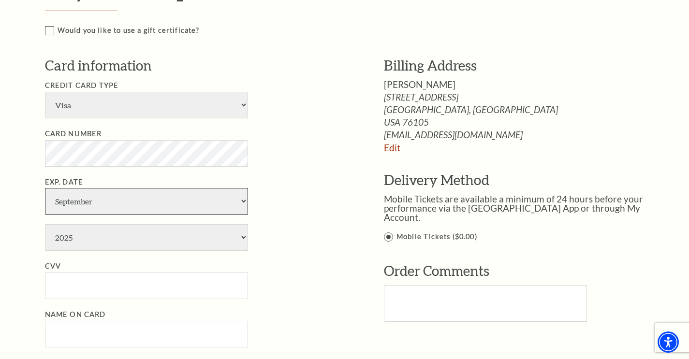
click at [164, 202] on select "January February March April May June July August September October November De…" at bounding box center [146, 201] width 203 height 27
click at [148, 204] on select "January February March April May June July August September October November De…" at bounding box center [146, 201] width 203 height 27
click at [45, 188] on select "January February March April May June July August September October November De…" at bounding box center [146, 201] width 203 height 27
click at [124, 226] on select "2025 2026 2027 2028 2029 2030 2031 2032 2033 2034" at bounding box center [146, 237] width 203 height 27
drag, startPoint x: 123, startPoint y: 236, endPoint x: 121, endPoint y: 214, distance: 22.3
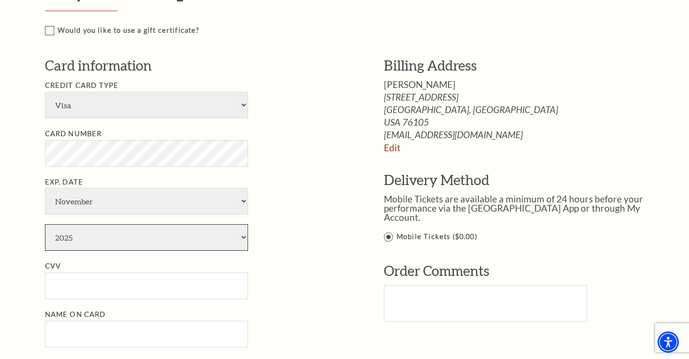
click at [123, 236] on select "2025 2026 2027 2028 2029 2030 2031 2032 2033 2034" at bounding box center [146, 237] width 203 height 27
click at [117, 187] on li "Exp. Date January February March April May June July August September October N…" at bounding box center [200, 213] width 310 height 75
drag, startPoint x: 117, startPoint y: 199, endPoint x: 118, endPoint y: 190, distance: 8.7
click at [118, 199] on select "January February March April May June July August September October November De…" at bounding box center [146, 201] width 203 height 27
click at [45, 188] on select "January February March April May June July August September October November De…" at bounding box center [146, 201] width 203 height 27
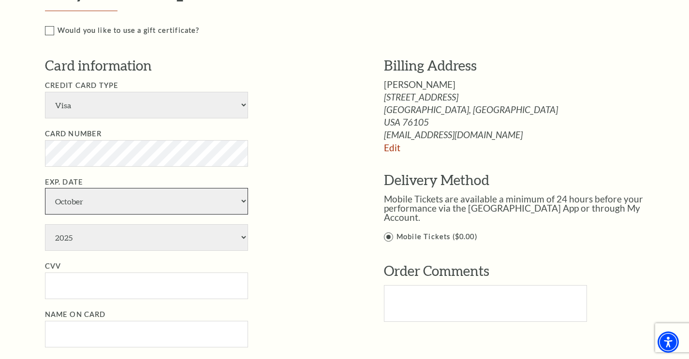
drag, startPoint x: 120, startPoint y: 193, endPoint x: 119, endPoint y: 189, distance: 4.9
click at [120, 193] on select "January February March April May June July August September October November De…" at bounding box center [146, 201] width 203 height 27
click at [45, 188] on select "January February March April May June July August September October November De…" at bounding box center [146, 201] width 203 height 27
drag, startPoint x: 104, startPoint y: 232, endPoint x: 76, endPoint y: 230, distance: 27.6
click at [76, 230] on select "2025 2026 2027 2028 2029 2030 2031 2032 2033 2034" at bounding box center [146, 237] width 203 height 27
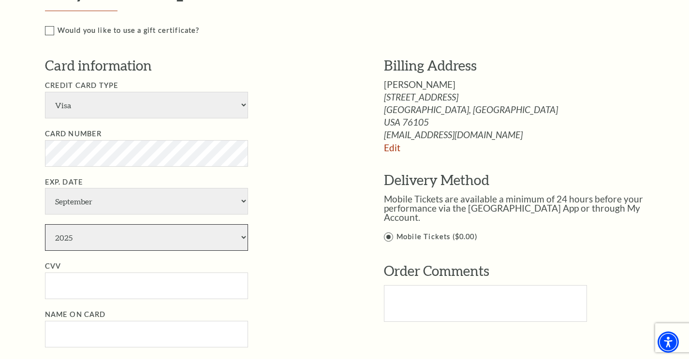
click at [100, 233] on select "2025 2026 2027 2028 2029 2030 2031 2032 2033 2034" at bounding box center [146, 237] width 203 height 27
click at [103, 197] on select "January February March April May June July August September October November De…" at bounding box center [146, 201] width 203 height 27
select select "7"
click at [45, 188] on select "January February March April May June July August September October November De…" at bounding box center [146, 201] width 203 height 27
click at [101, 244] on select "2025 2026 2027 2028 2029 2030 2031 2032 2033 2034" at bounding box center [146, 237] width 203 height 27
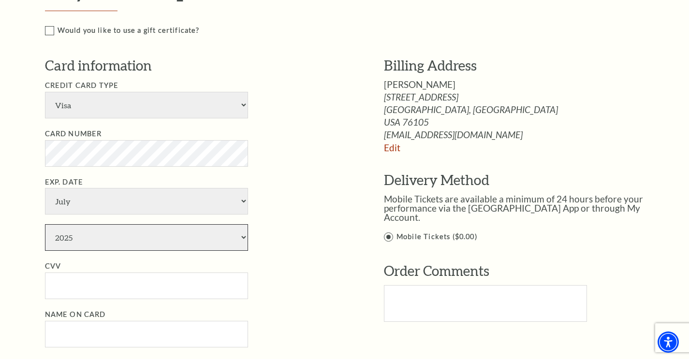
select select "2032"
click at [45, 224] on select "2025 2026 2027 2028 2029 2030 2031 2032 2033 2034" at bounding box center [146, 237] width 203 height 27
click at [100, 269] on li "CVV" at bounding box center [200, 280] width 310 height 39
click at [100, 279] on input "CVV" at bounding box center [146, 286] width 203 height 27
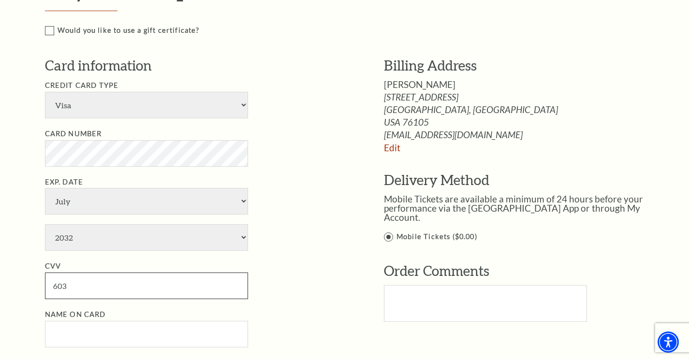
type input "603"
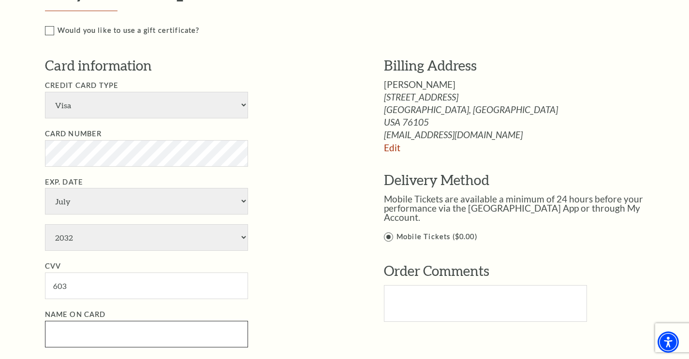
click at [155, 337] on input "Name on Card" at bounding box center [146, 334] width 203 height 27
paste input "Rachel Edwards"
type input "Rachel Edwards"
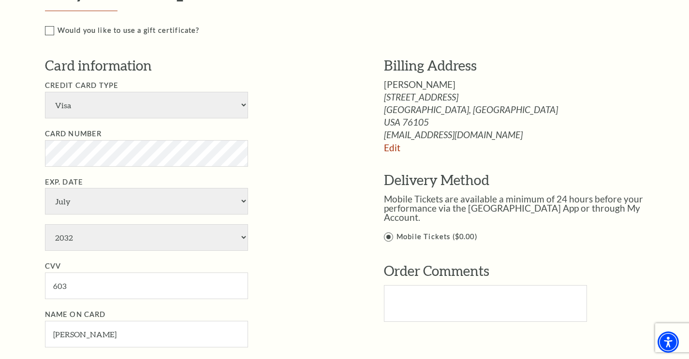
click at [268, 289] on li "CVV 603" at bounding box center [200, 280] width 310 height 39
click at [327, 150] on li "Card Number" at bounding box center [200, 147] width 310 height 39
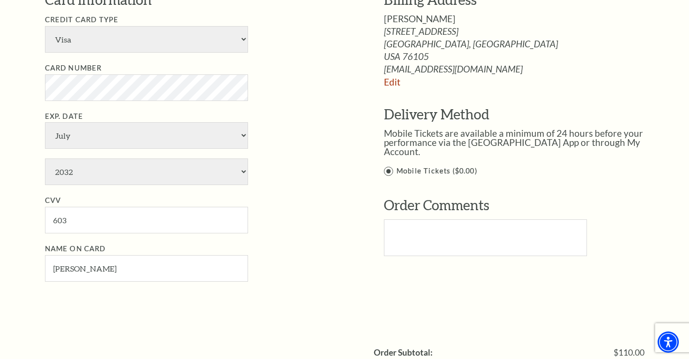
scroll to position [532, 0]
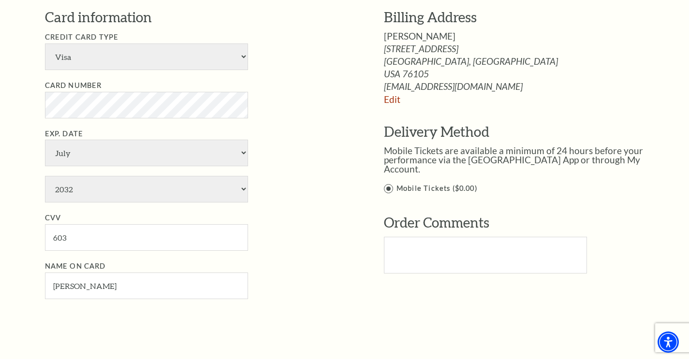
click at [339, 201] on li "Exp. Date January February March April May June July August September October N…" at bounding box center [200, 165] width 310 height 75
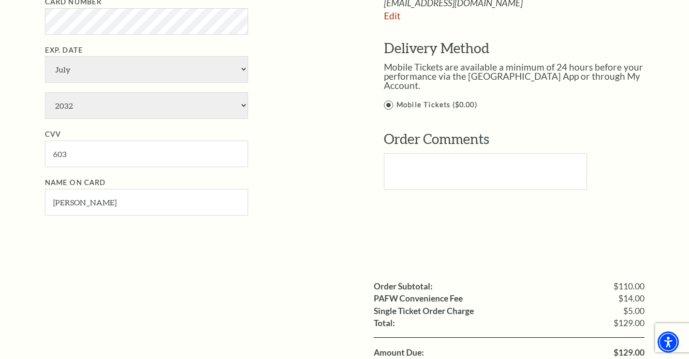
scroll to position [725, 0]
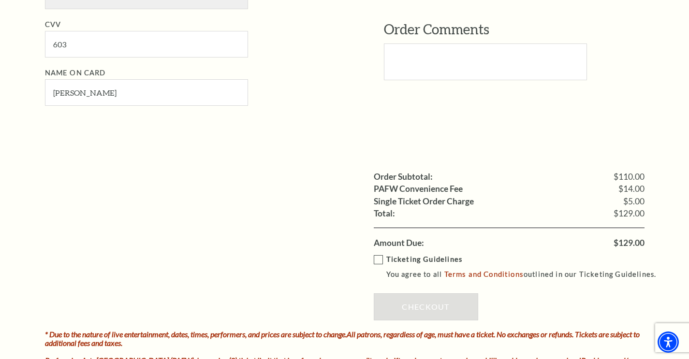
click at [381, 262] on label "Ticketing Guidelines You agree to all Terms and Conditions outlined in our Tick…" at bounding box center [520, 267] width 292 height 27
click at [0, 0] on input "Ticketing Guidelines You agree to all Terms and Conditions outlined in our Tick…" at bounding box center [0, 0] width 0 height 0
click at [408, 316] on link "Checkout" at bounding box center [426, 307] width 104 height 27
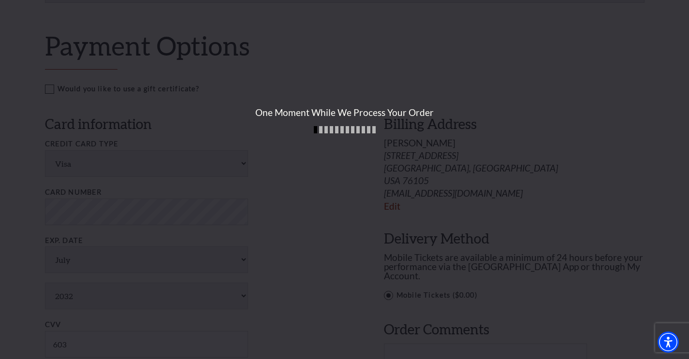
scroll to position [484, 0]
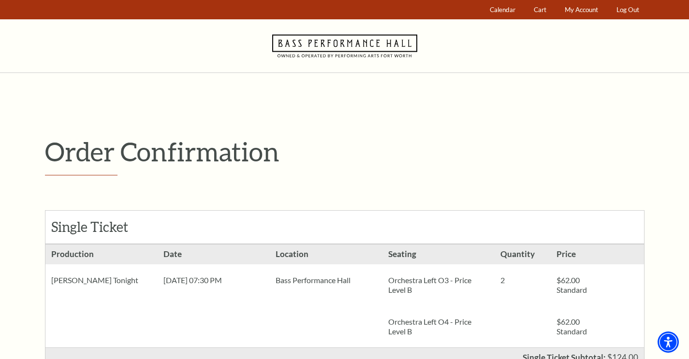
click at [367, 174] on h1 "Order Confirmation" at bounding box center [345, 156] width 600 height 40
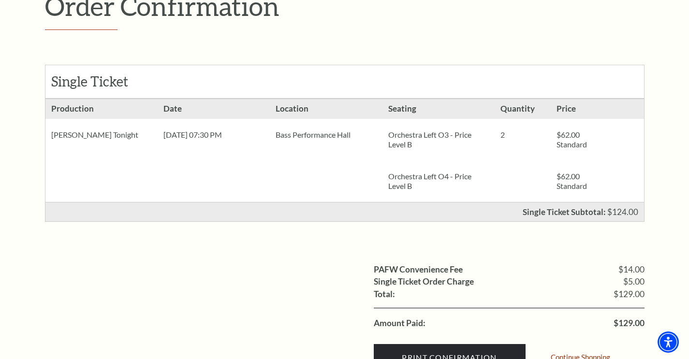
scroll to position [145, 0]
click at [337, 220] on div "Single Ticket Subtotal: $124.00" at bounding box center [345, 212] width 600 height 19
click at [243, 216] on div "Single Ticket Subtotal: $124.00" at bounding box center [345, 212] width 600 height 19
drag, startPoint x: 191, startPoint y: 186, endPoint x: 237, endPoint y: 136, distance: 68.1
click at [191, 186] on li "Date [DATE] 07:30 PM" at bounding box center [214, 151] width 112 height 103
